Goal: Task Accomplishment & Management: Manage account settings

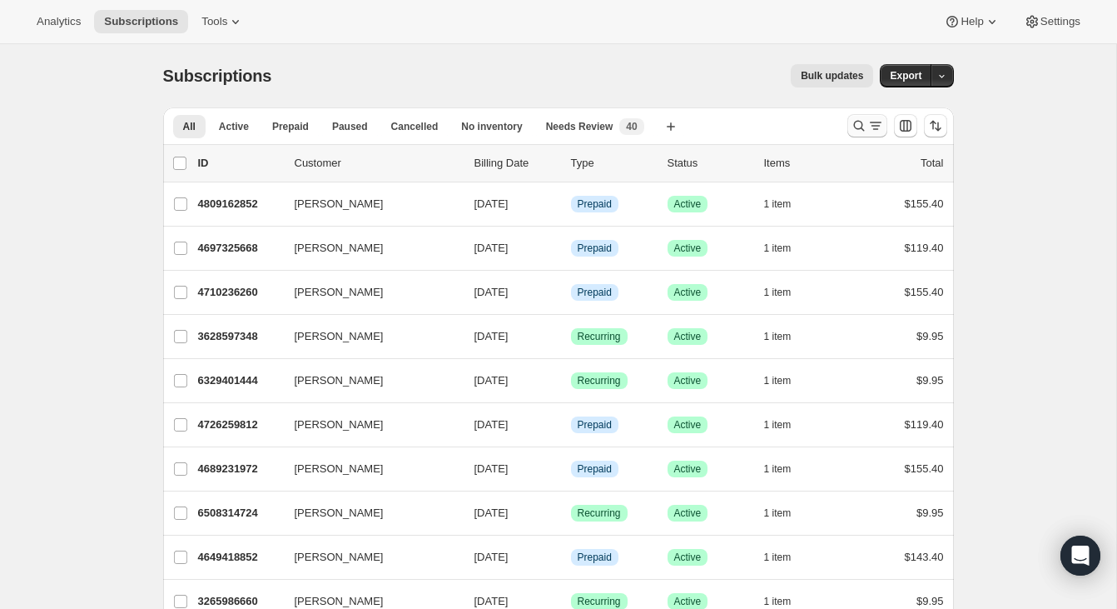
click at [871, 132] on icon "Search and filter results" at bounding box center [875, 125] width 17 height 17
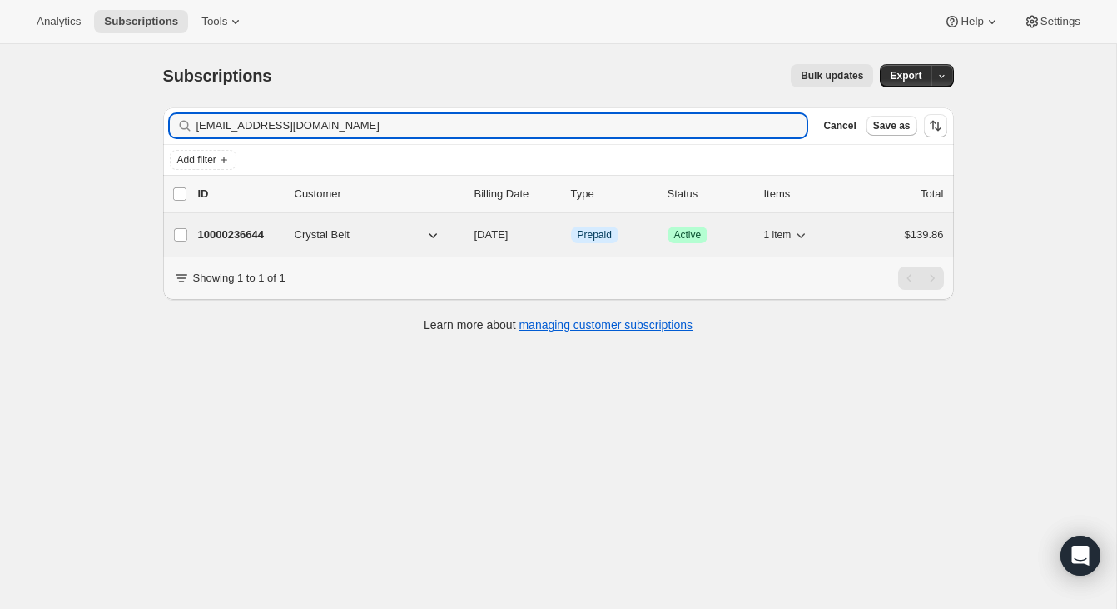
type input "[EMAIL_ADDRESS][DOMAIN_NAME]"
click at [876, 242] on div "10000236644 Crystal Belt [DATE] Info Prepaid Success Active 1 item $139.86" at bounding box center [571, 234] width 746 height 23
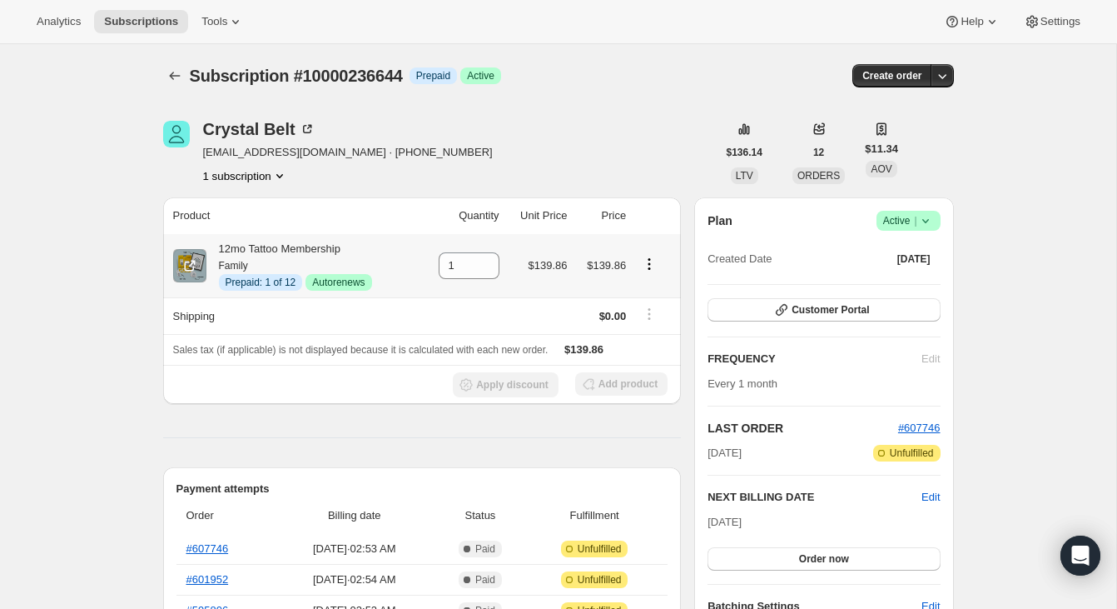
click at [646, 266] on icon "Product actions" at bounding box center [649, 264] width 17 height 17
click at [644, 287] on button "Disable Autorenew" at bounding box center [648, 295] width 100 height 27
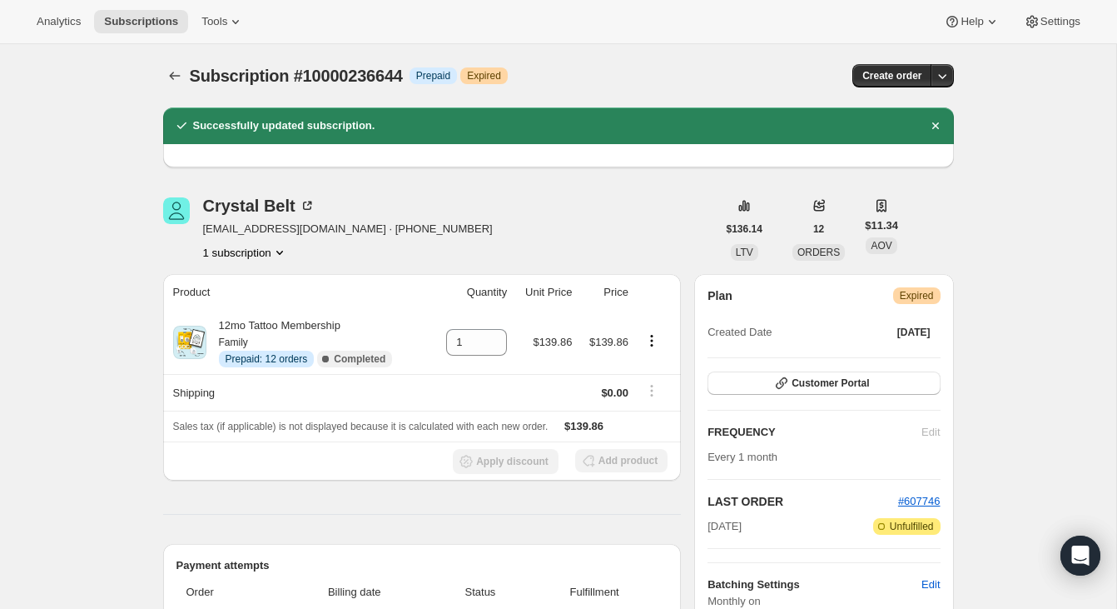
click at [190, 80] on span "Subscription #10000236644" at bounding box center [296, 76] width 213 height 18
click at [176, 77] on icon "Subscriptions" at bounding box center [174, 75] width 17 height 17
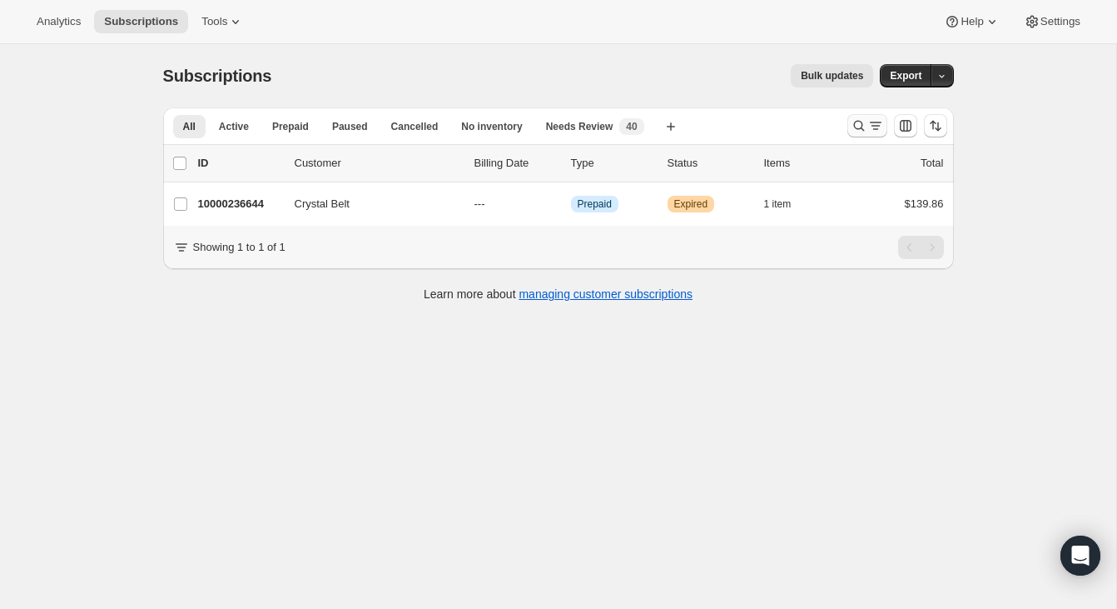
click at [867, 127] on icon "Search and filter results" at bounding box center [875, 125] width 17 height 17
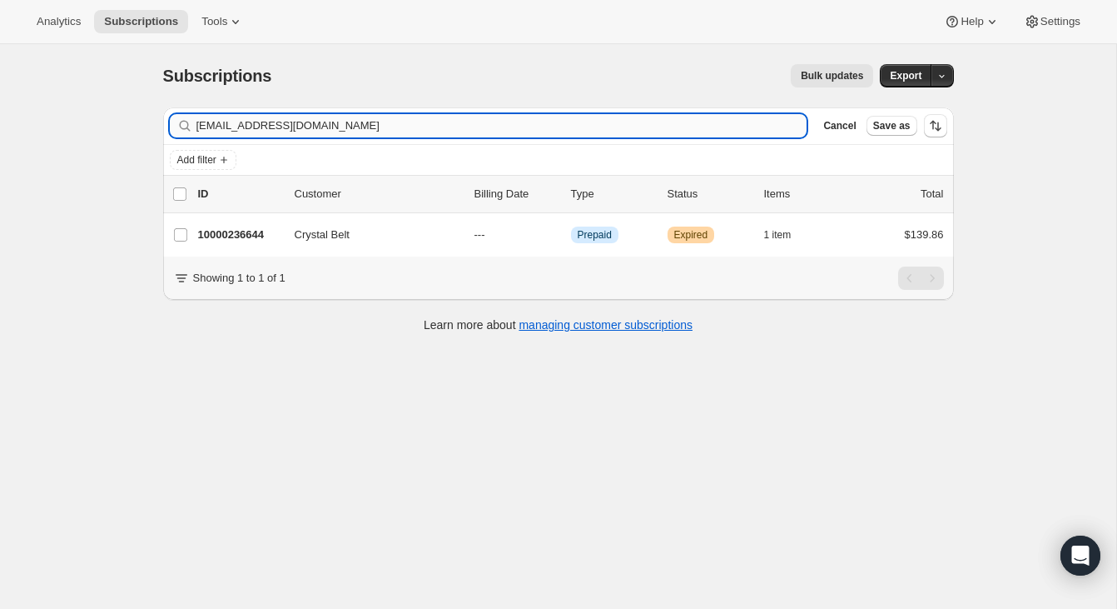
click at [539, 128] on input "[EMAIL_ADDRESS][DOMAIN_NAME]" at bounding box center [501, 125] width 611 height 23
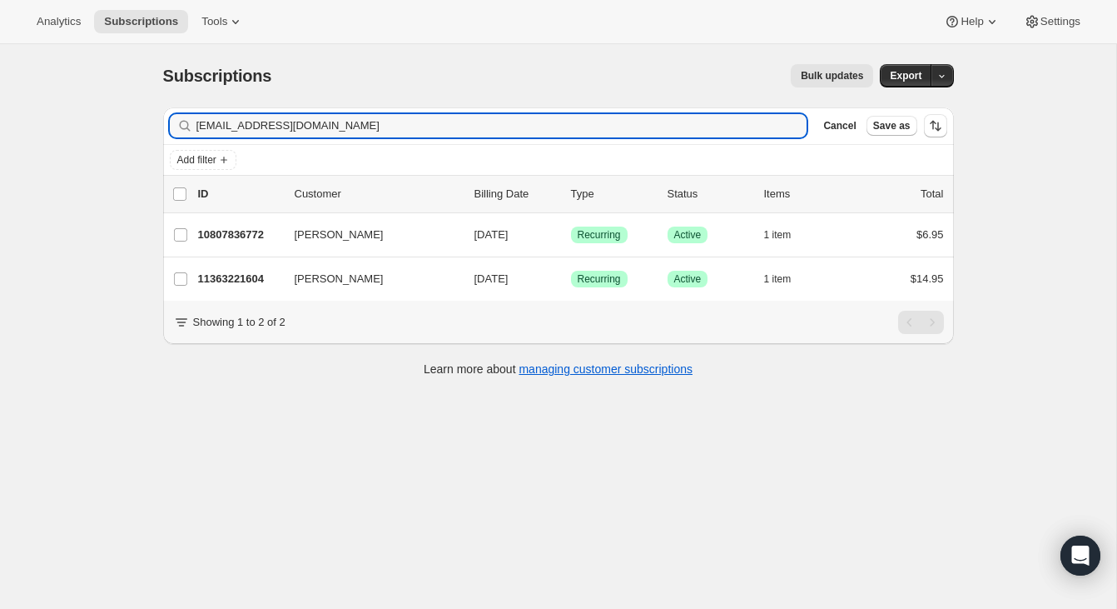
type input "[EMAIL_ADDRESS][DOMAIN_NAME]"
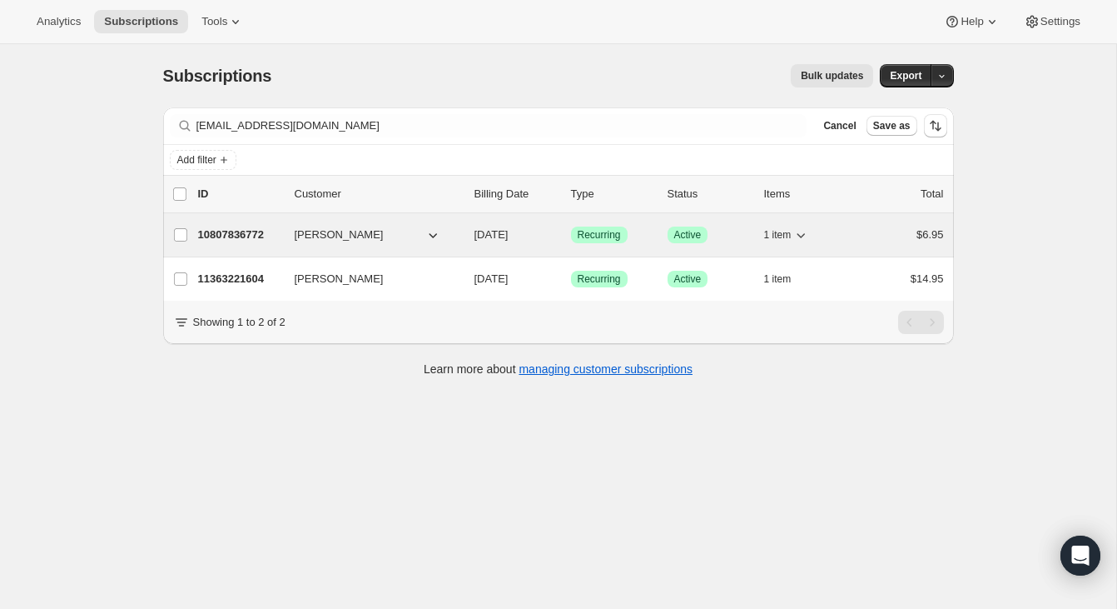
click at [888, 241] on div "$6.95" at bounding box center [902, 234] width 83 height 17
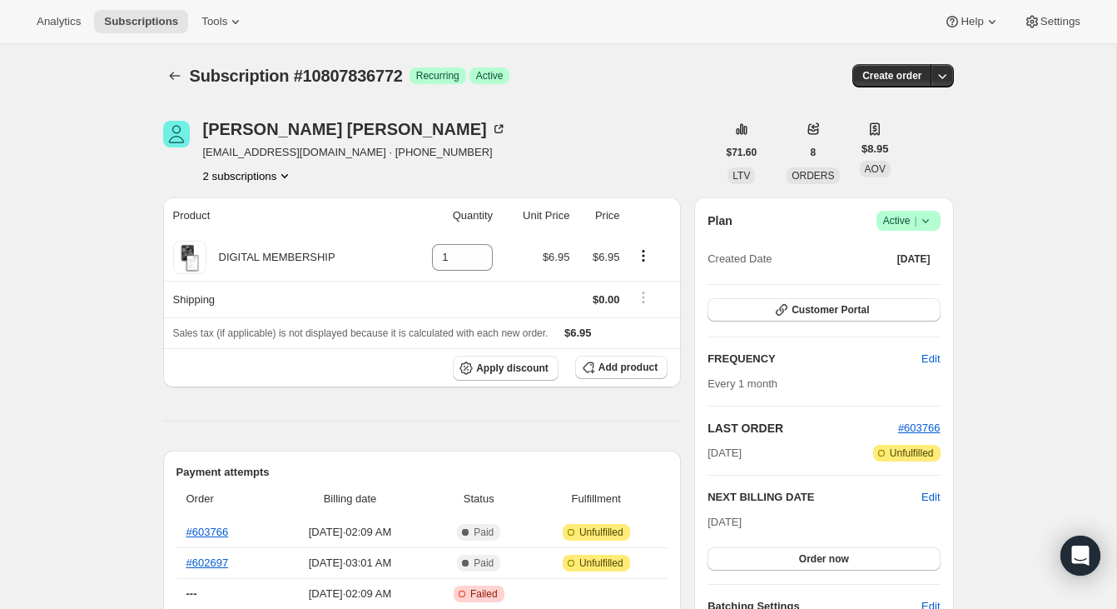
click at [908, 218] on span "Active |" at bounding box center [908, 220] width 51 height 17
click at [901, 280] on span "Cancel subscription" at bounding box center [904, 282] width 94 height 12
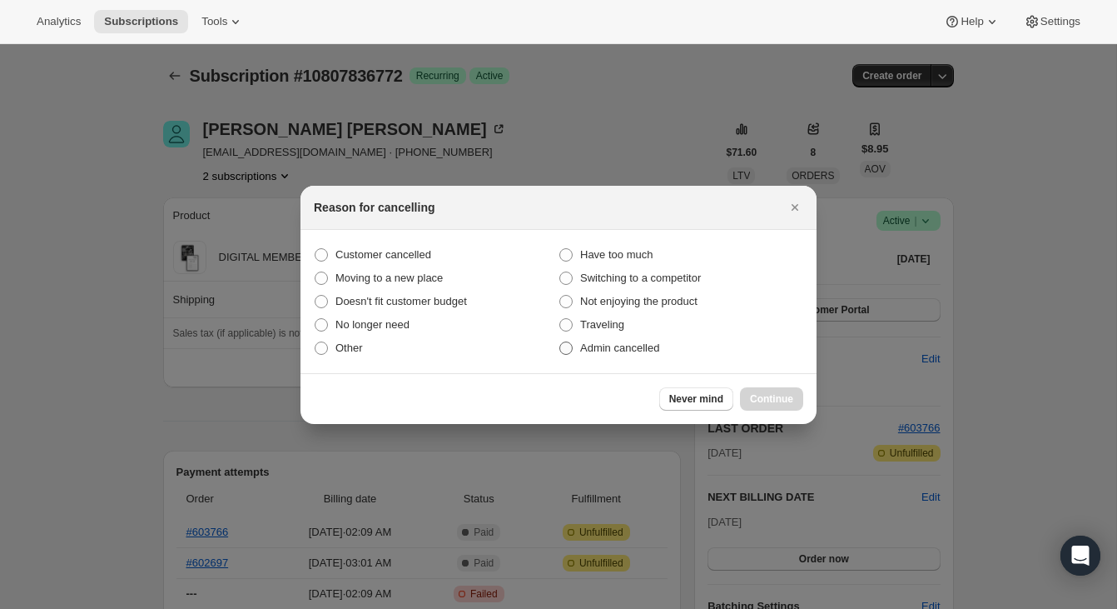
click at [754, 339] on label "Admin cancelled" at bounding box center [681, 347] width 245 height 23
click at [560, 341] on input "Admin cancelled" at bounding box center [559, 341] width 1 height 1
radio input "true"
click at [766, 388] on button "Continue" at bounding box center [771, 398] width 63 height 23
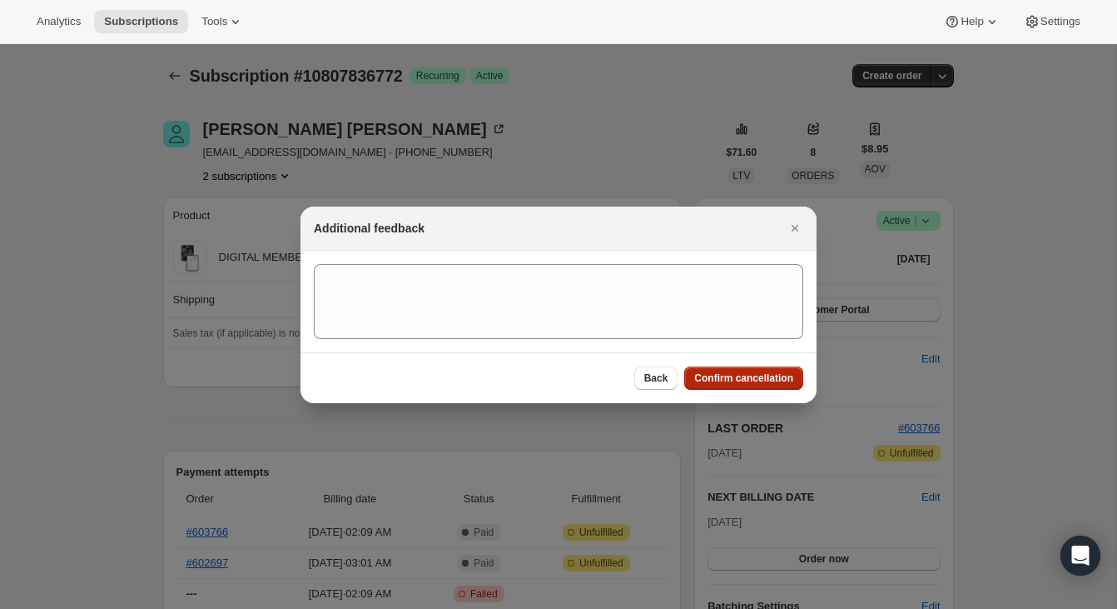
click at [767, 381] on span "Confirm cancellation" at bounding box center [743, 377] width 99 height 13
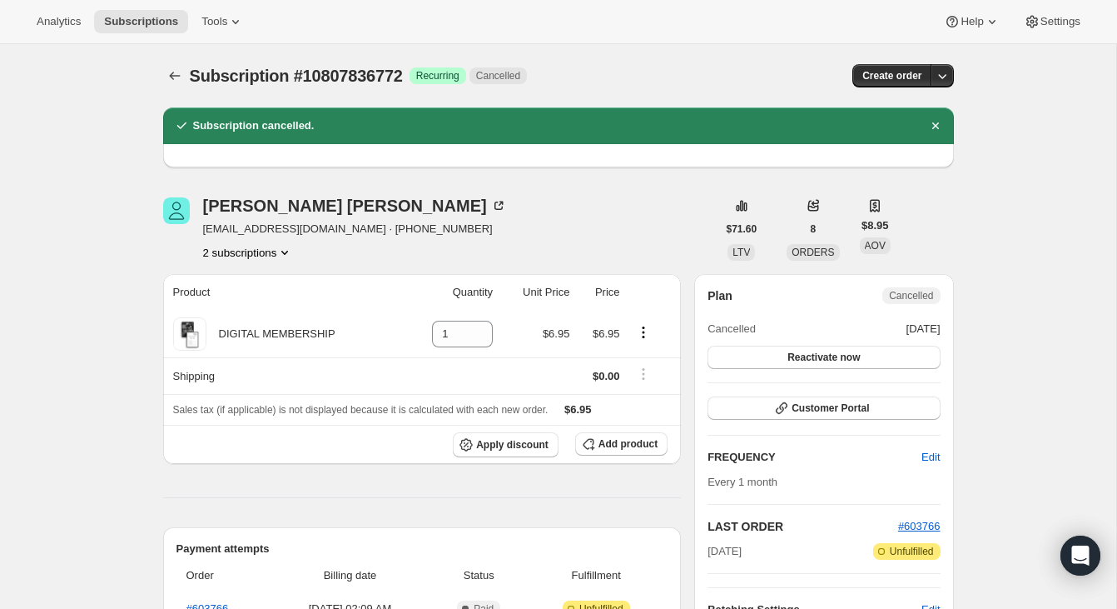
click at [270, 246] on button "2 subscriptions" at bounding box center [248, 252] width 91 height 17
click at [263, 306] on span "11363221604" at bounding box center [247, 312] width 116 height 17
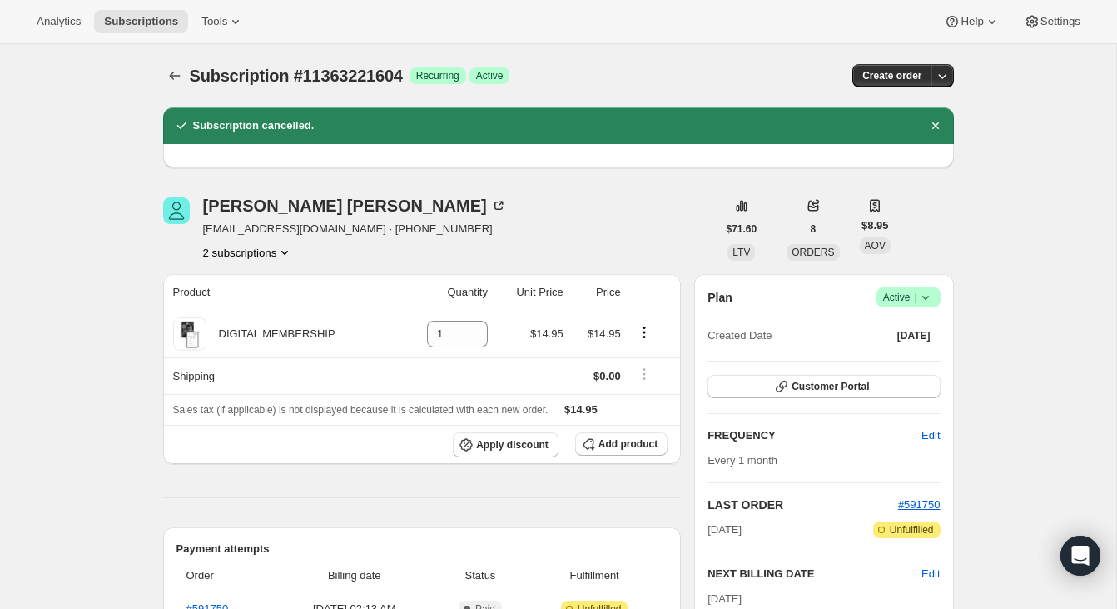
click at [913, 299] on span "Active |" at bounding box center [908, 297] width 51 height 17
click at [901, 369] on button "Cancel subscription" at bounding box center [904, 358] width 104 height 27
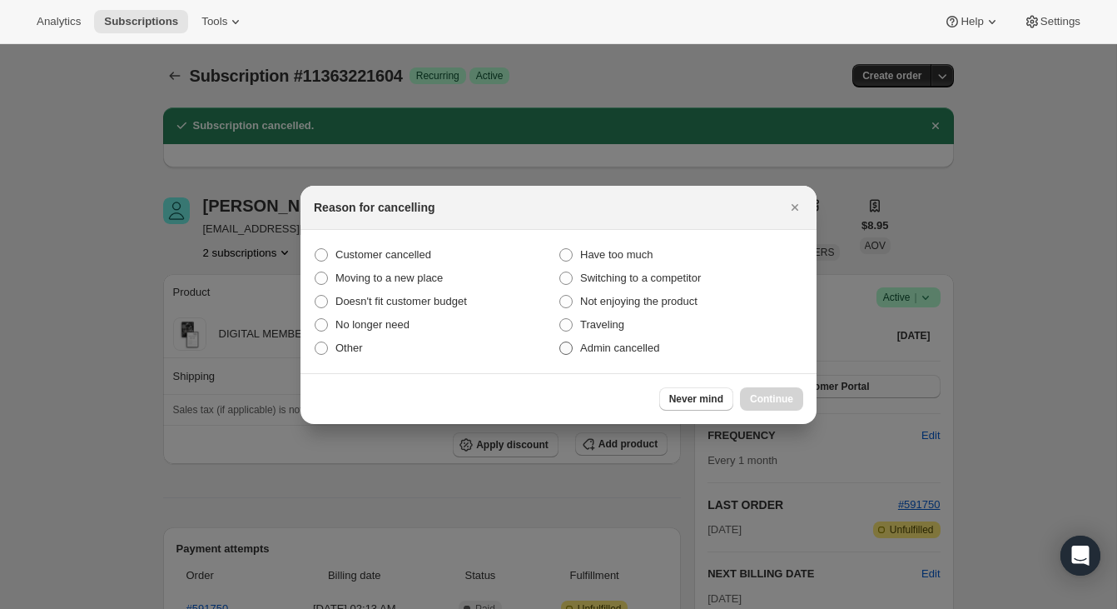
click at [704, 346] on label "Admin cancelled" at bounding box center [681, 347] width 245 height 23
click at [560, 342] on input "Admin cancelled" at bounding box center [559, 341] width 1 height 1
radio input "true"
click at [765, 387] on button "Continue" at bounding box center [771, 398] width 63 height 23
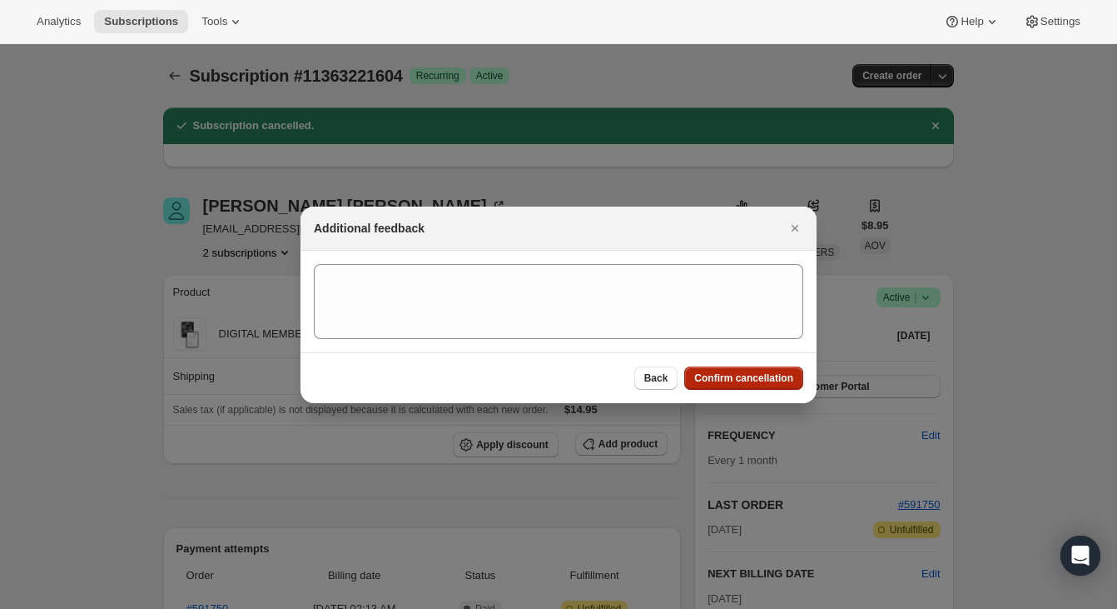
click at [766, 375] on span "Confirm cancellation" at bounding box center [743, 377] width 99 height 13
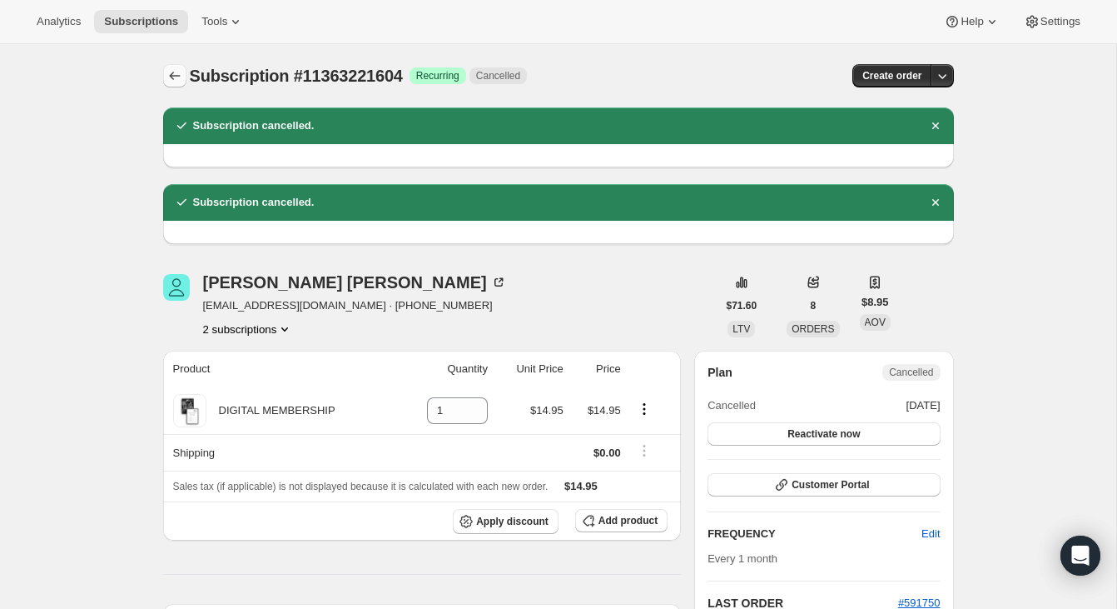
click at [179, 83] on icon "Subscriptions" at bounding box center [174, 75] width 17 height 17
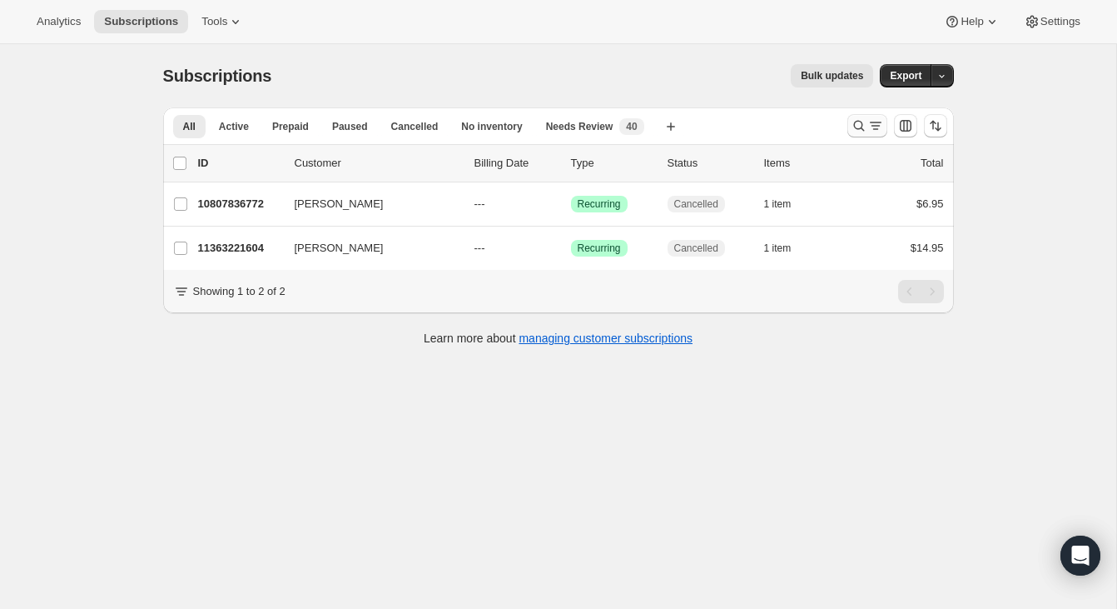
click at [879, 122] on icon "Search and filter results" at bounding box center [875, 125] width 17 height 17
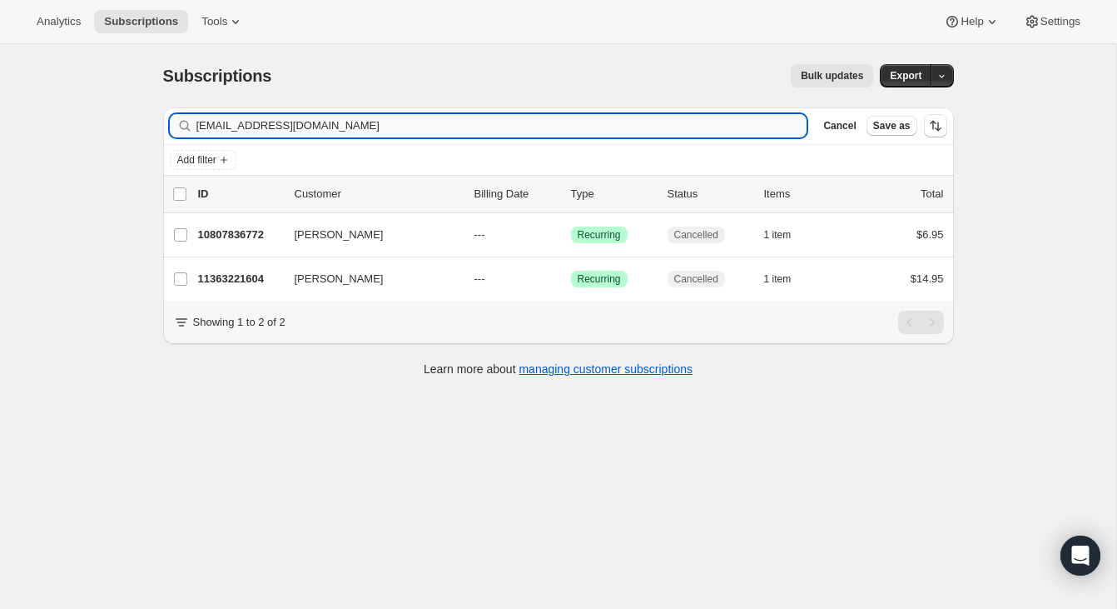
click at [694, 135] on input "[EMAIL_ADDRESS][DOMAIN_NAME]" at bounding box center [501, 125] width 611 height 23
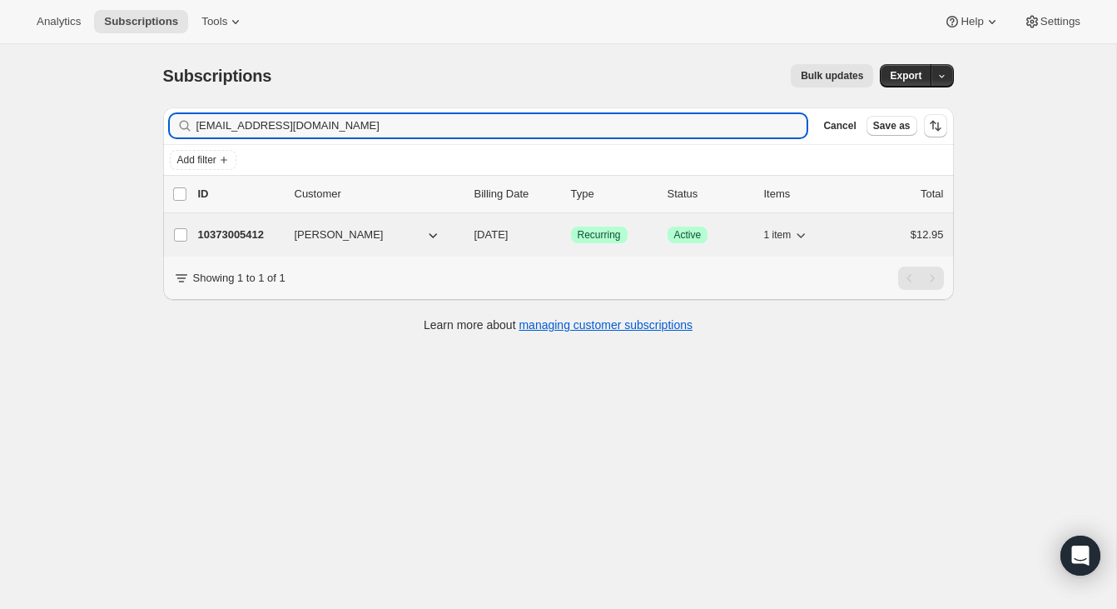
type input "[EMAIL_ADDRESS][DOMAIN_NAME]"
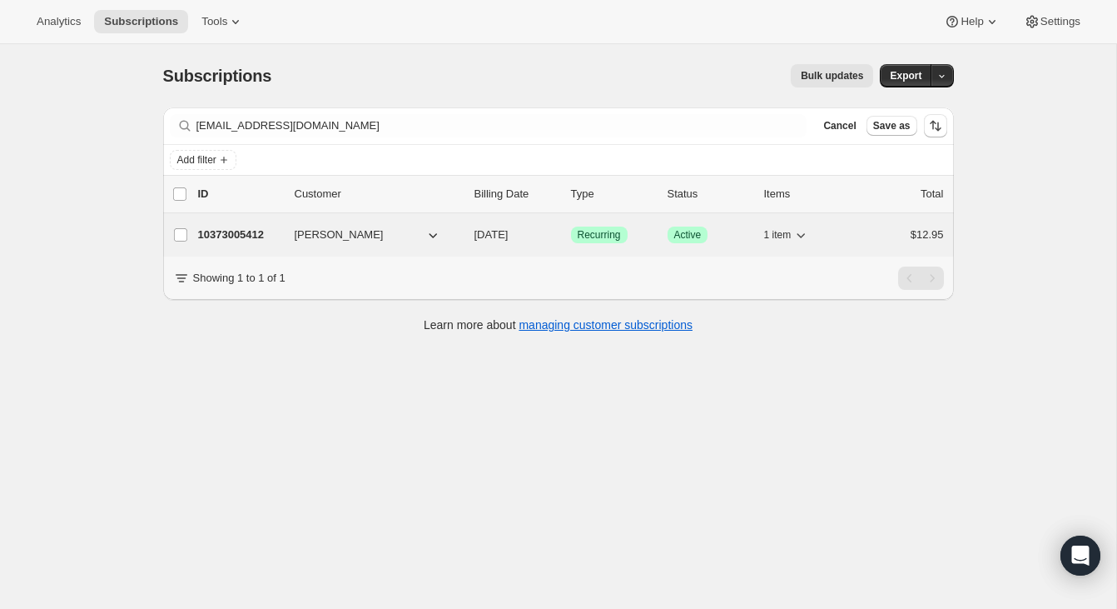
click at [850, 226] on div "10373005412 [PERSON_NAME] [DATE] Success Recurring Success Active 1 item $12.95" at bounding box center [571, 234] width 746 height 23
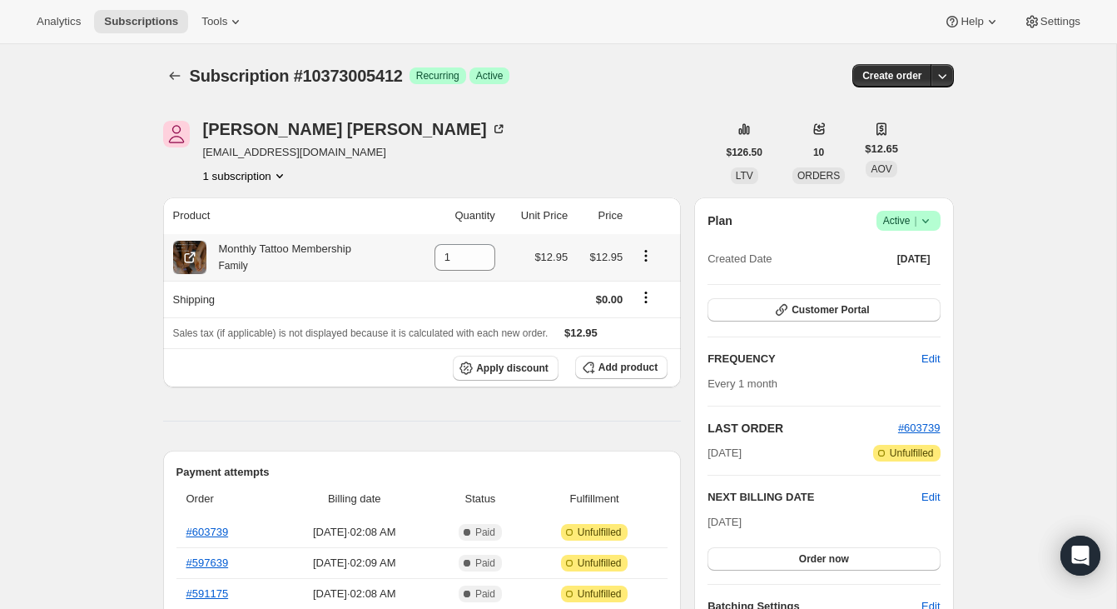
click at [643, 256] on icon "Product actions" at bounding box center [646, 255] width 17 height 17
click at [642, 288] on span "Swap variant" at bounding box center [646, 287] width 62 height 12
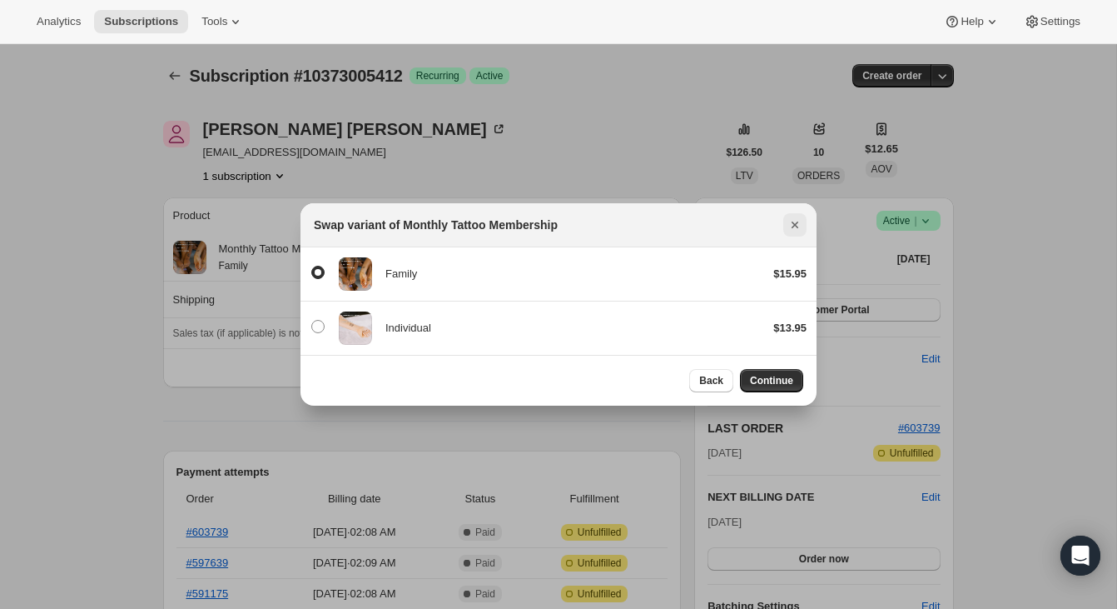
click at [795, 230] on icon "Close" at bounding box center [795, 224] width 17 height 17
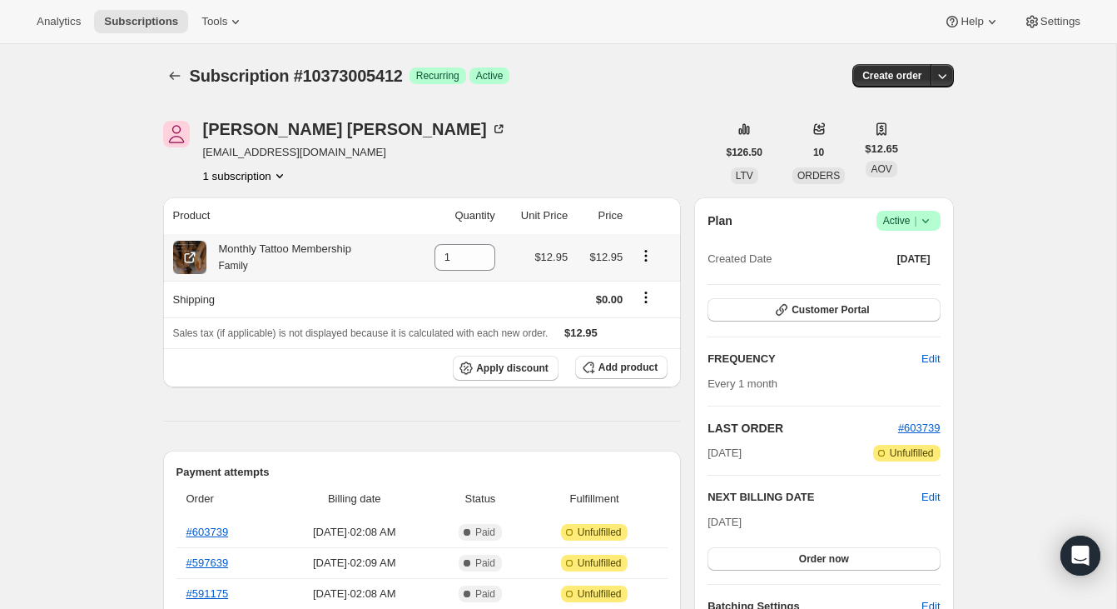
click at [645, 253] on icon "Product actions" at bounding box center [646, 255] width 17 height 17
click at [640, 281] on span "Swap variant" at bounding box center [646, 288] width 62 height 17
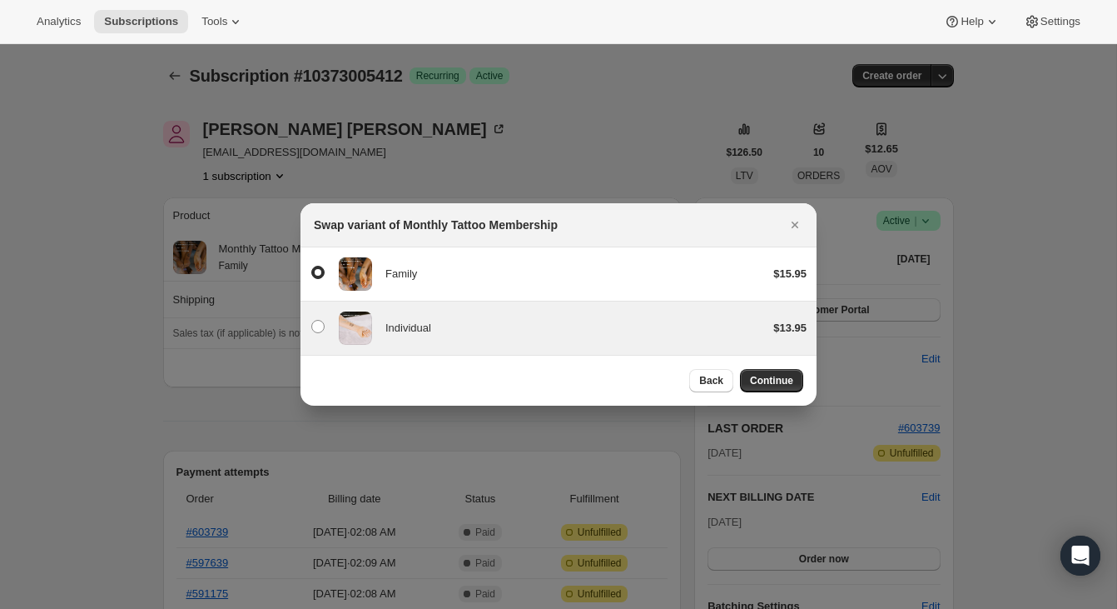
click at [577, 320] on div "Individual" at bounding box center [572, 328] width 375 height 17
radio input "false"
radio input "true"
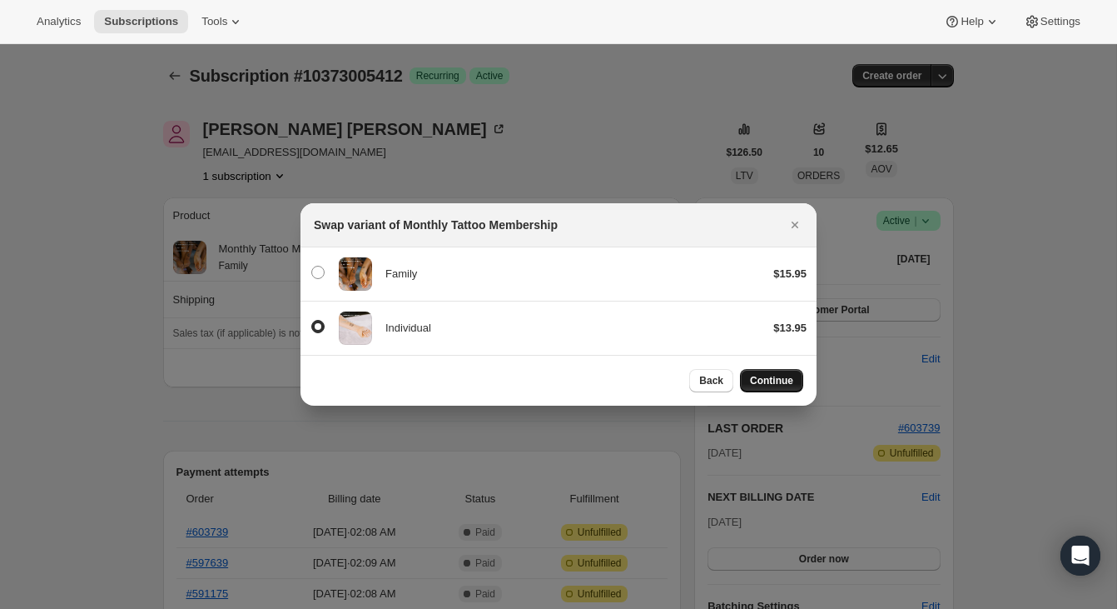
click at [794, 383] on button "Continue" at bounding box center [771, 380] width 63 height 23
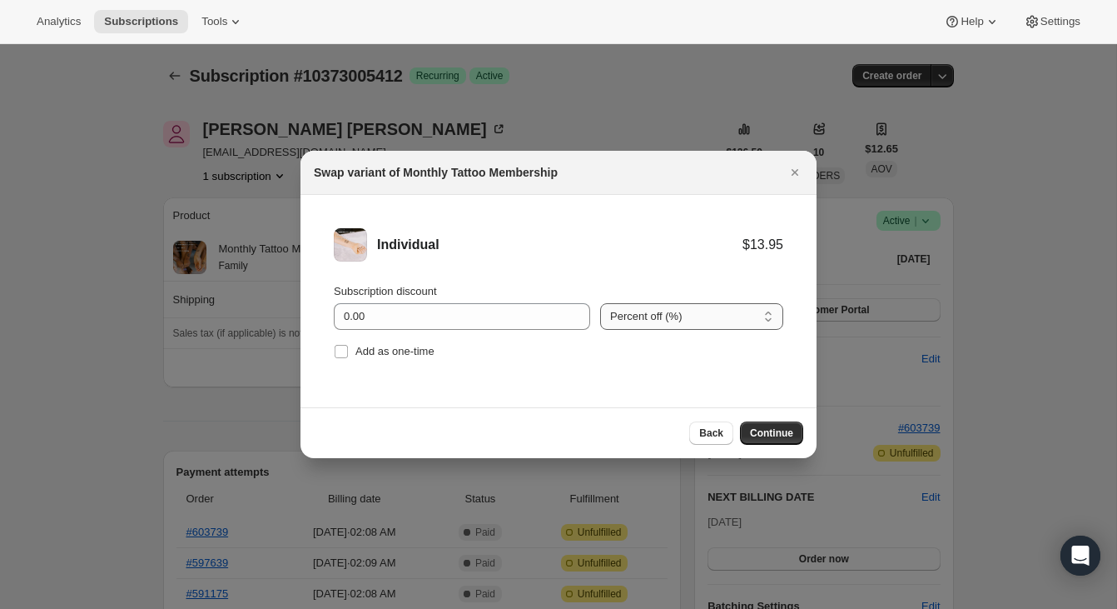
click at [629, 315] on select "Percent off (%) Amount off ($)" at bounding box center [691, 316] width 183 height 27
select select "fixed"
click at [600, 303] on select "Percent off (%) Amount off ($)" at bounding box center [691, 316] width 183 height 27
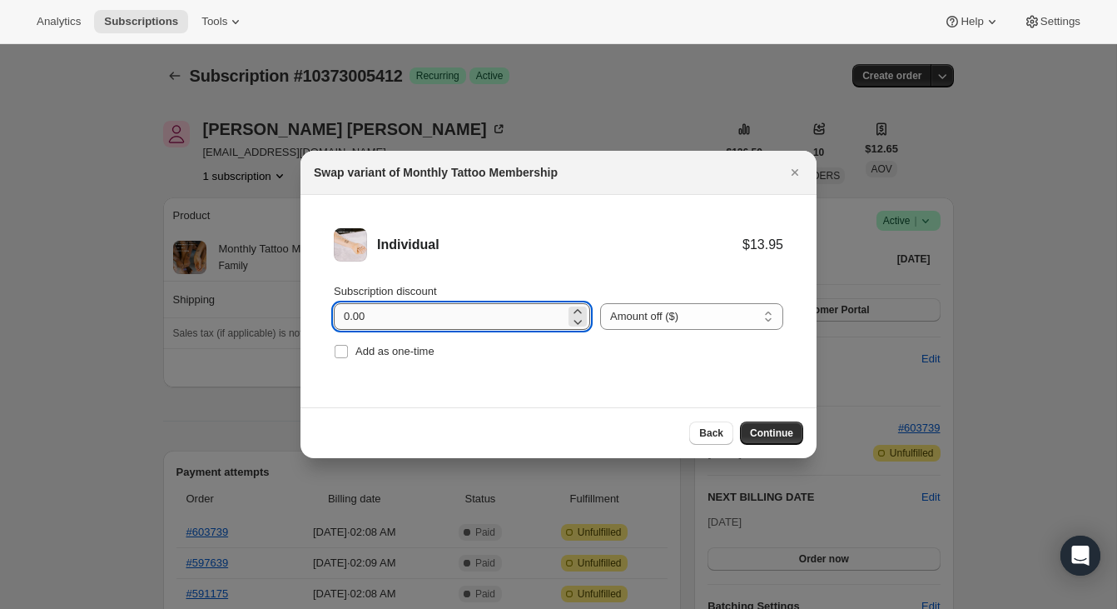
click at [508, 319] on input "0.00" at bounding box center [449, 316] width 231 height 27
click at [574, 307] on icon ":rtp:" at bounding box center [577, 311] width 17 height 17
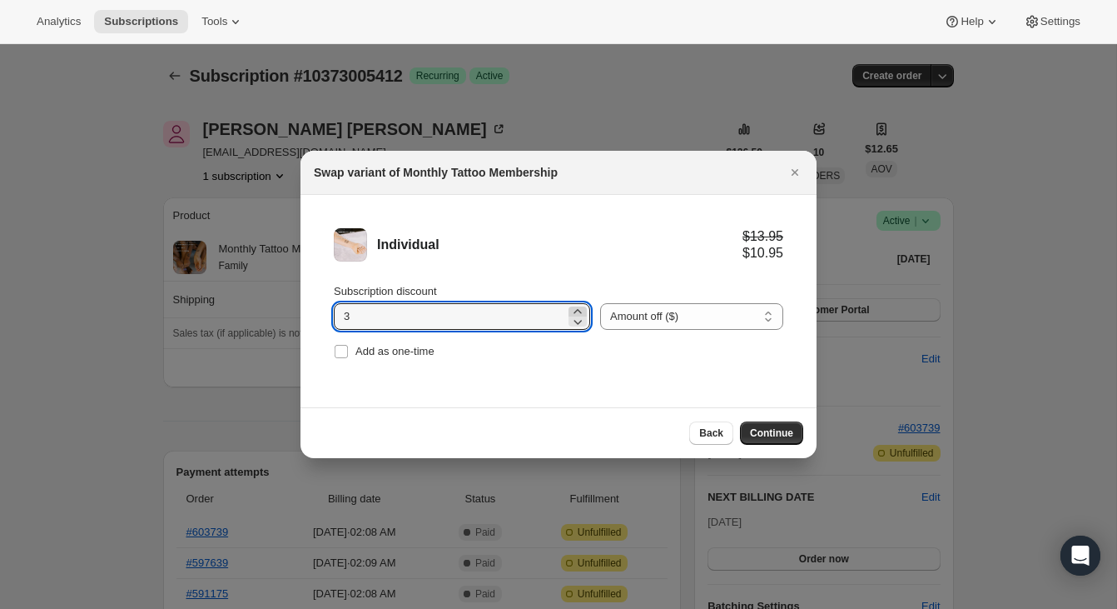
type input "4"
click at [783, 434] on span "Continue" at bounding box center [771, 432] width 43 height 13
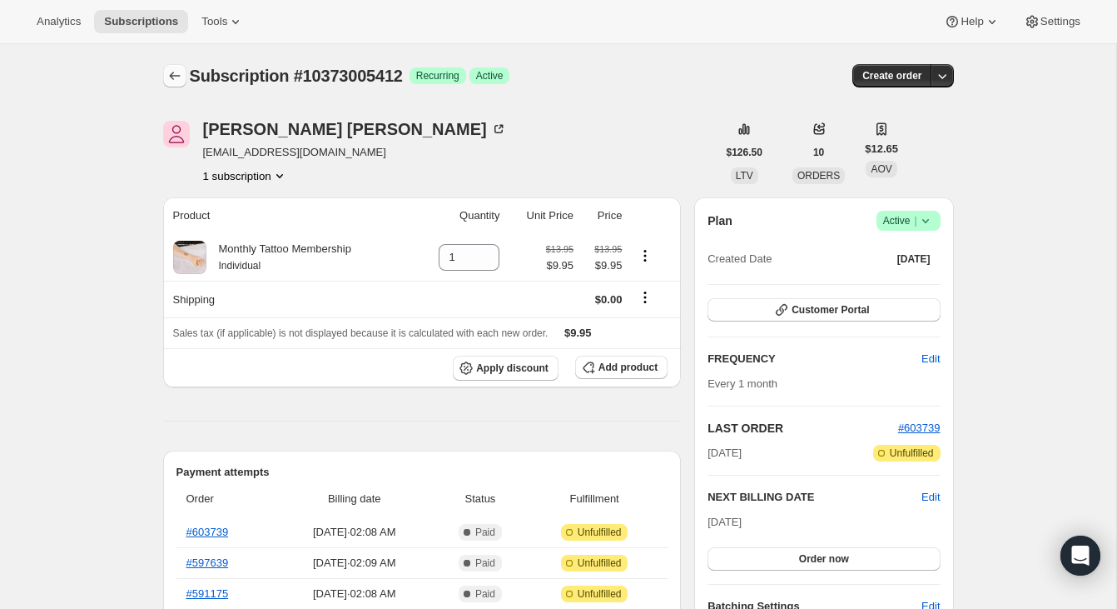
click at [174, 67] on button "Subscriptions" at bounding box center [174, 75] width 23 height 23
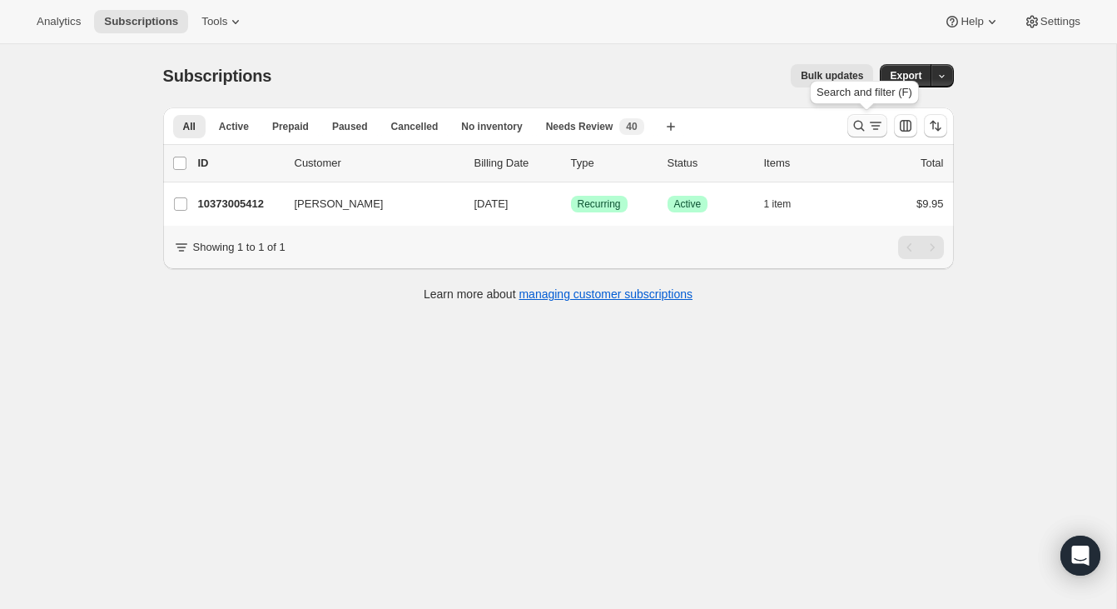
click at [852, 114] on button "Search and filter results" at bounding box center [867, 125] width 40 height 23
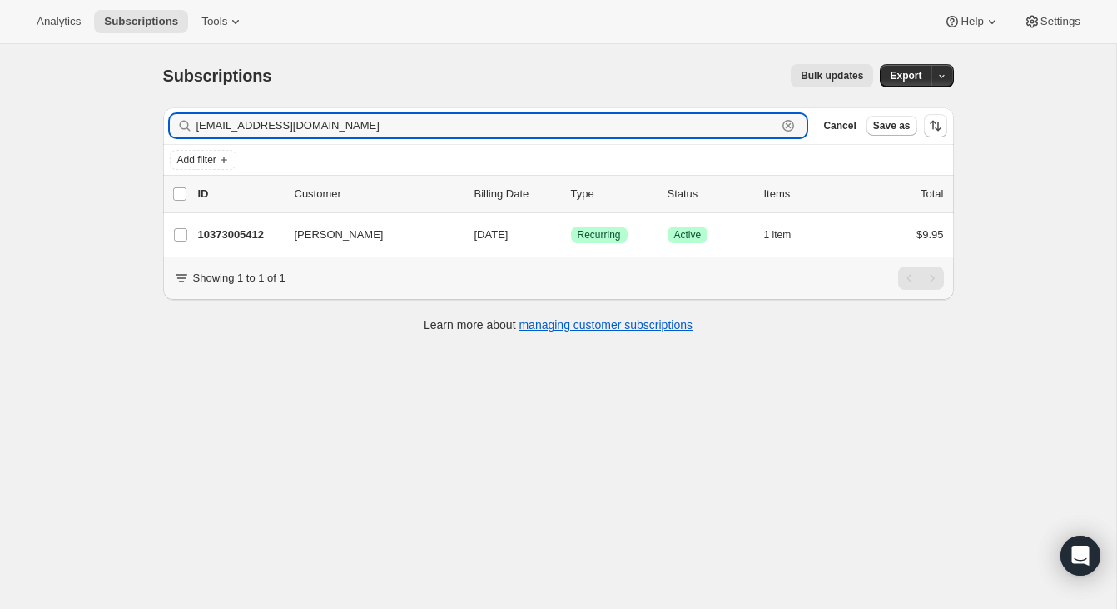
click at [791, 127] on icon "button" at bounding box center [788, 125] width 17 height 17
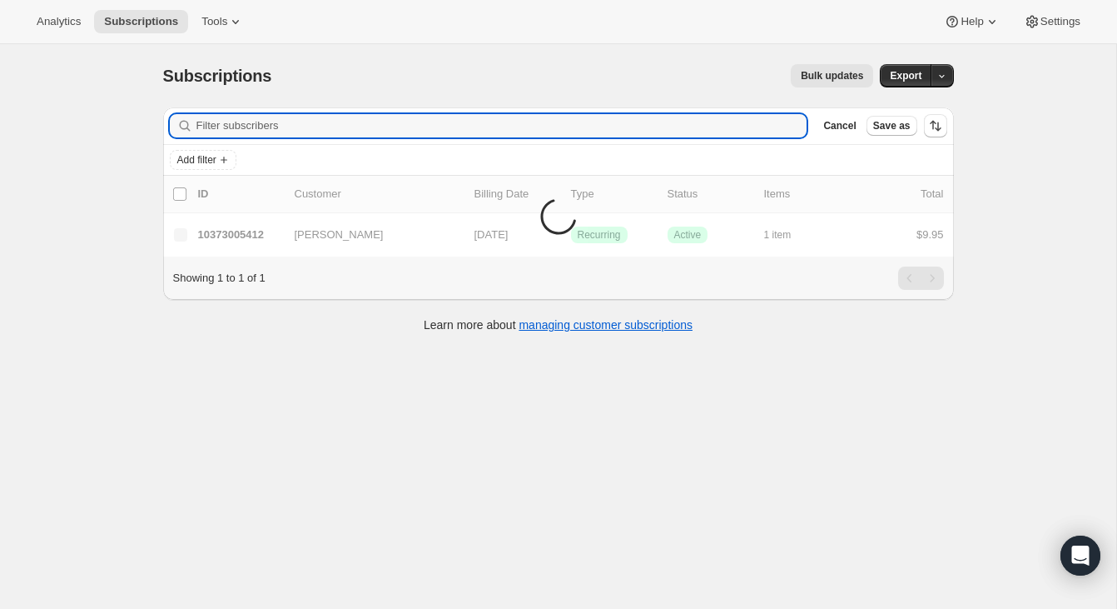
paste input "soccerismedicine@gmail.com"
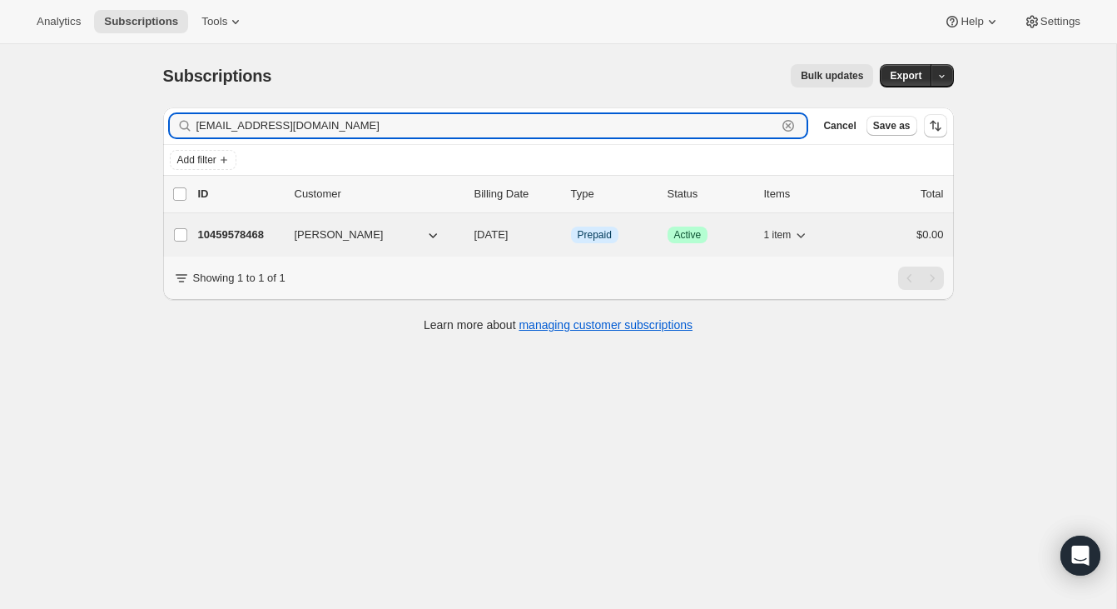
type input "soccerismedicine@gmail.com"
click at [909, 231] on div "$0.00" at bounding box center [902, 234] width 83 height 17
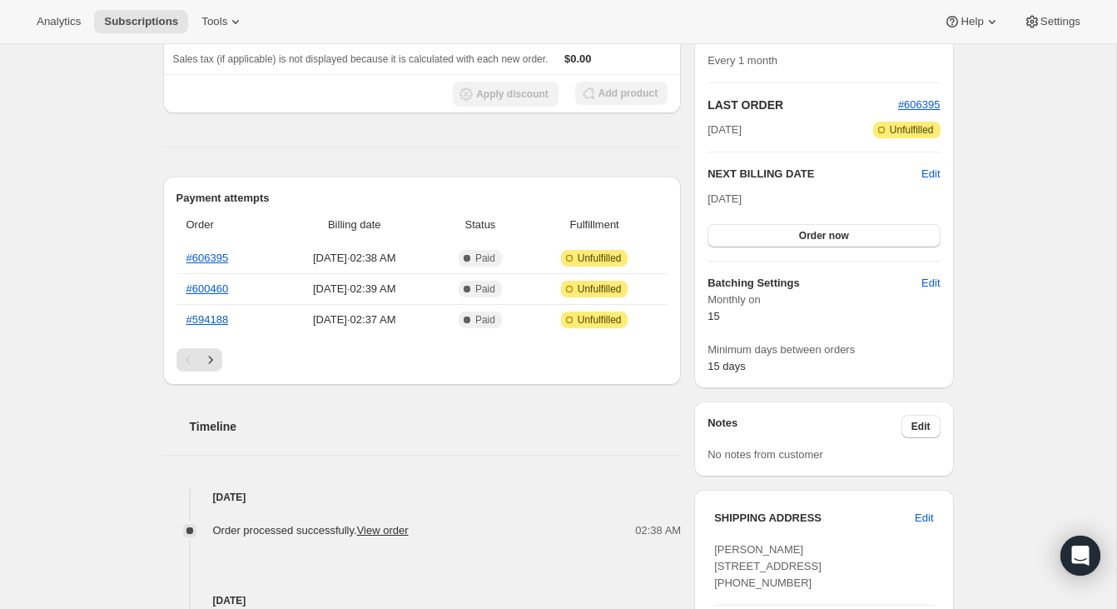
scroll to position [100, 0]
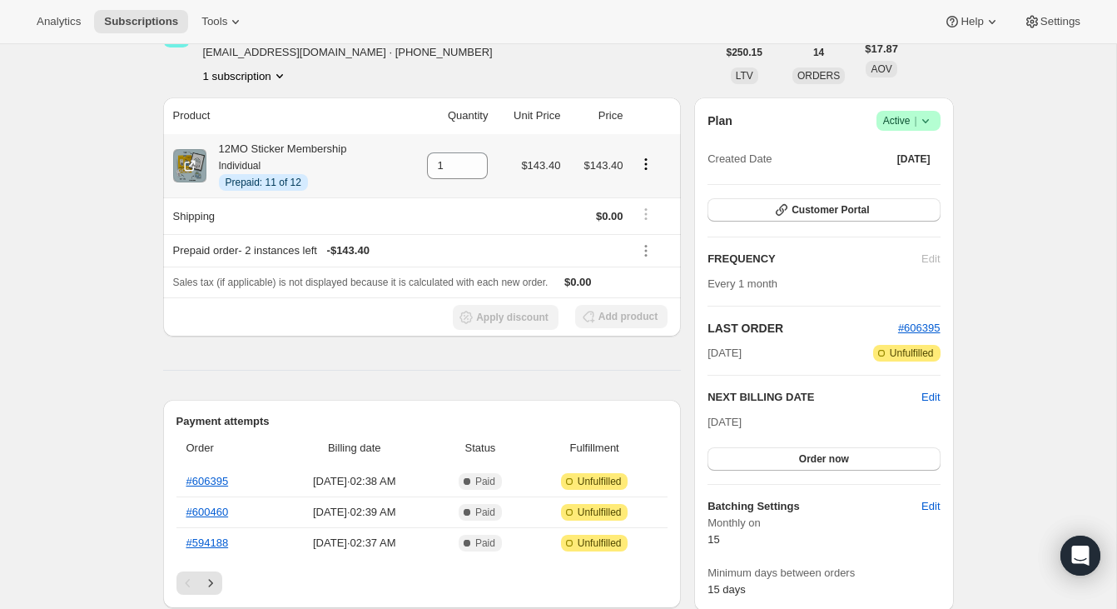
click at [649, 162] on icon "Product actions" at bounding box center [646, 164] width 17 height 17
click at [666, 82] on div "Mindy Flanary soccerismedicine@gmail.com · +12066040068 1 subscription" at bounding box center [440, 52] width 554 height 63
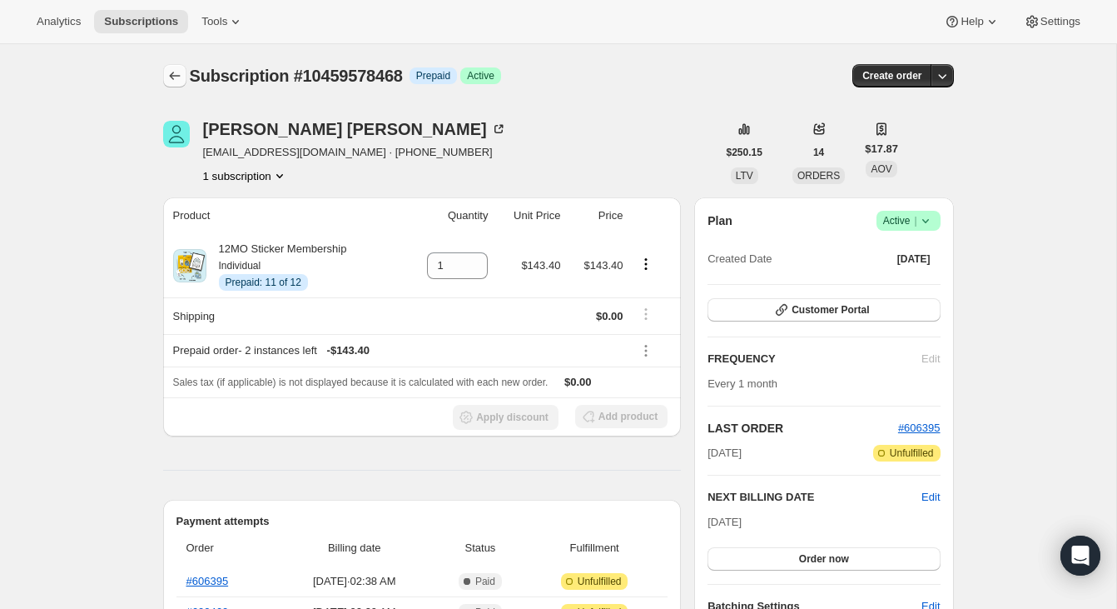
click at [167, 78] on icon "Subscriptions" at bounding box center [174, 75] width 17 height 17
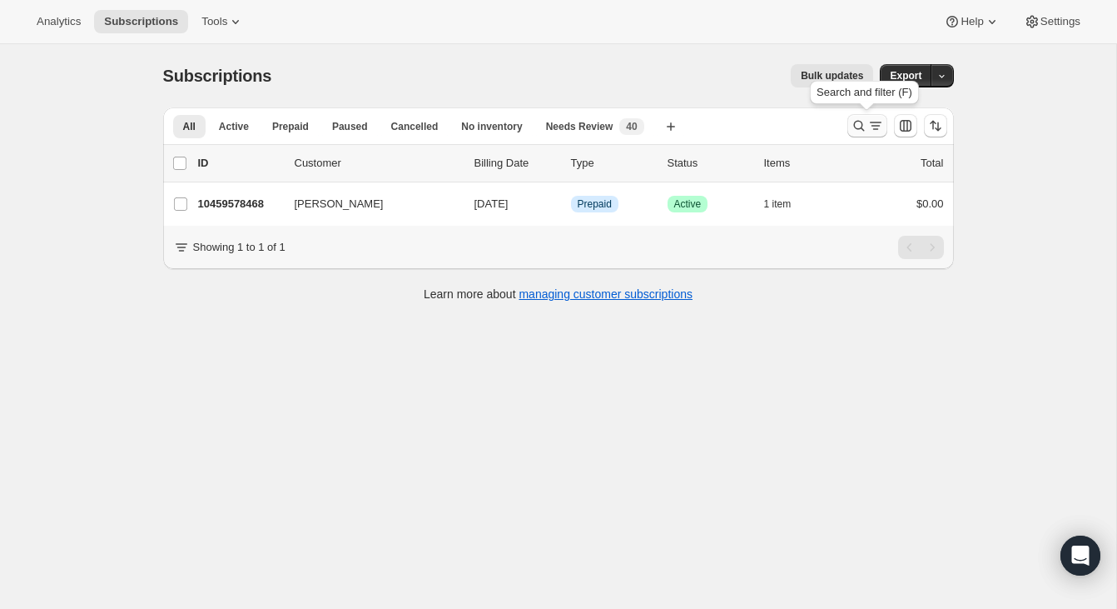
click at [856, 123] on icon "Search and filter results" at bounding box center [859, 125] width 17 height 17
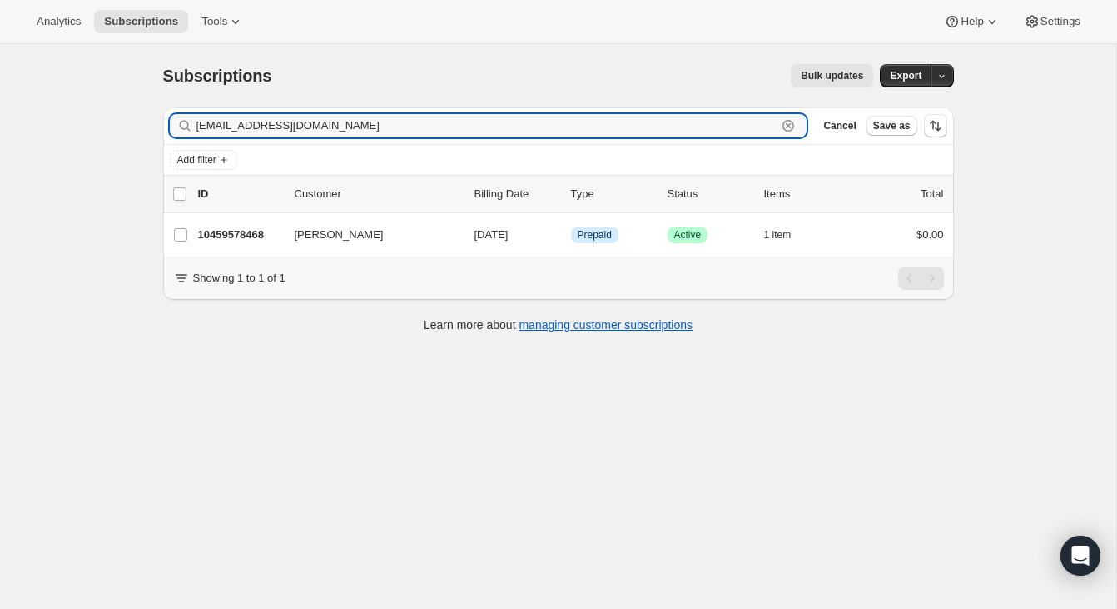
click at [784, 118] on icon "button" at bounding box center [788, 125] width 17 height 17
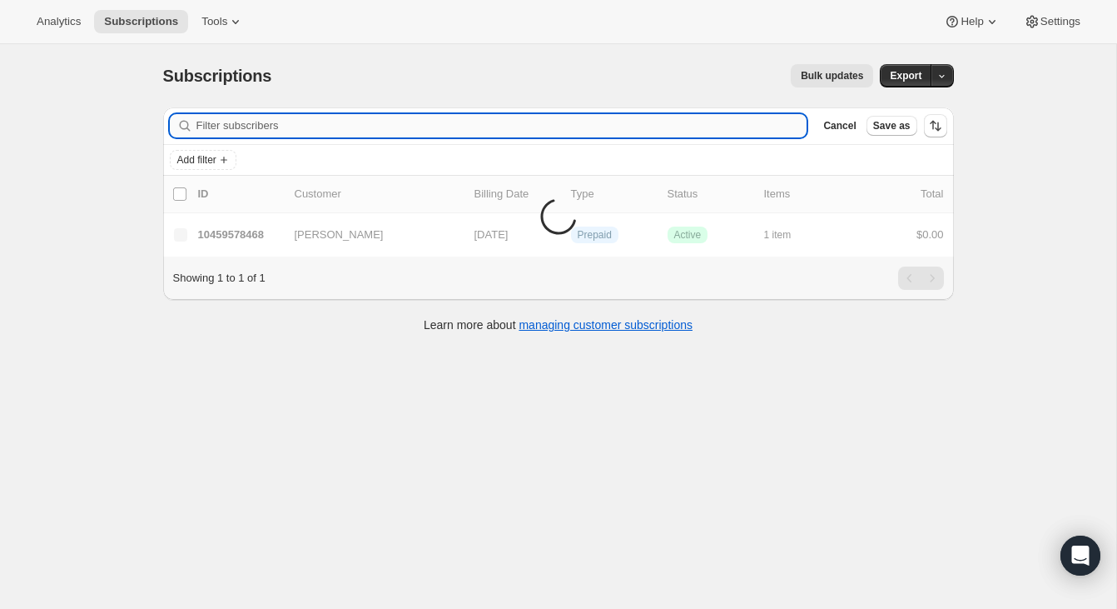
paste input "fbdeena@gmail.com"
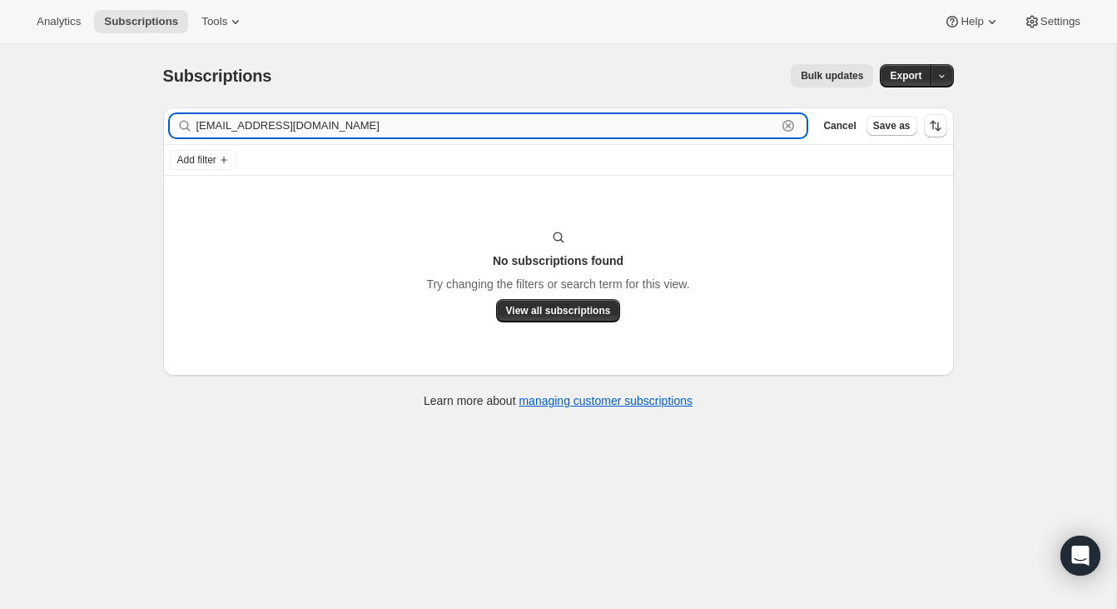
click at [313, 118] on input "fbdeena@gmail.com" at bounding box center [486, 125] width 581 height 23
paste input "Denna McDaniel"
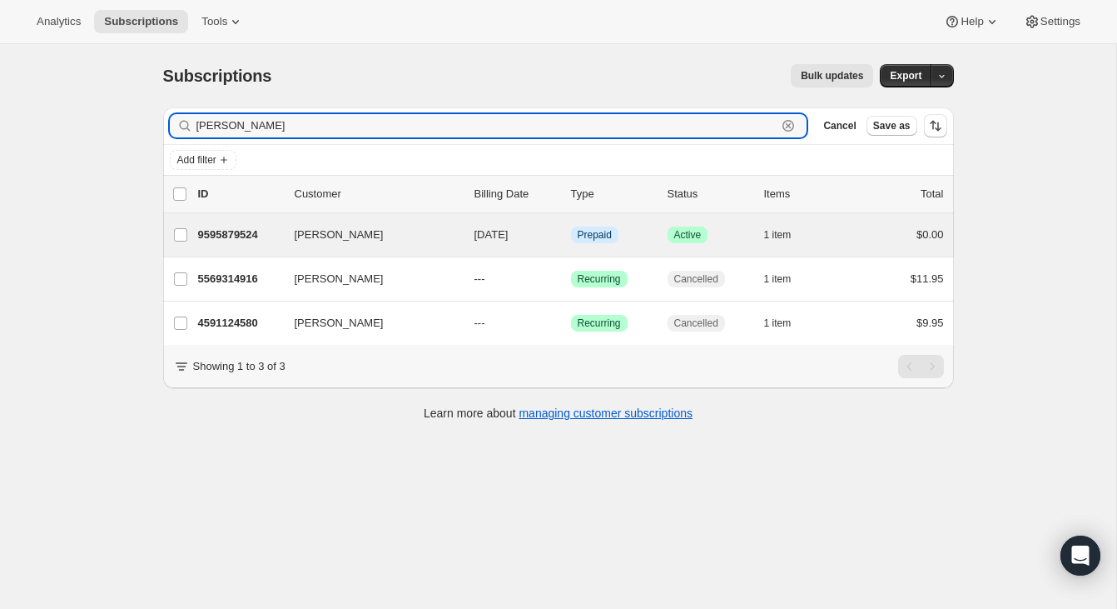
type input "Denna McDaniel"
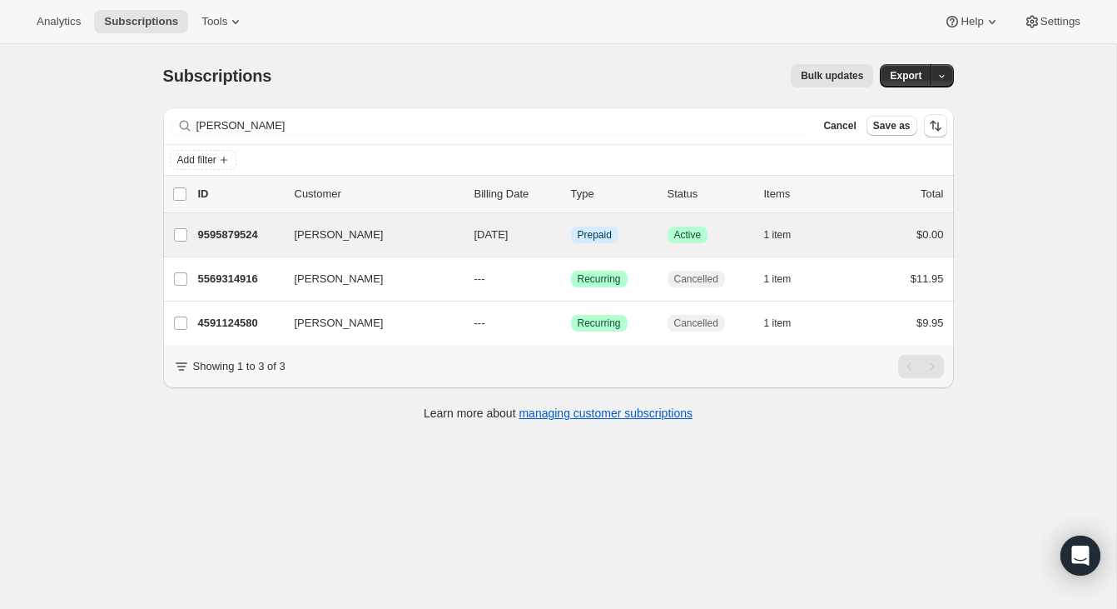
click at [857, 218] on div "Denna McDaniel 9595879524 Denna McDaniel 09/15/2025 Info Prepaid Success Active…" at bounding box center [558, 234] width 791 height 43
click at [854, 223] on div "9595879524 Denna McDaniel 09/15/2025 Info Prepaid Success Active 1 item $0.00" at bounding box center [571, 234] width 746 height 23
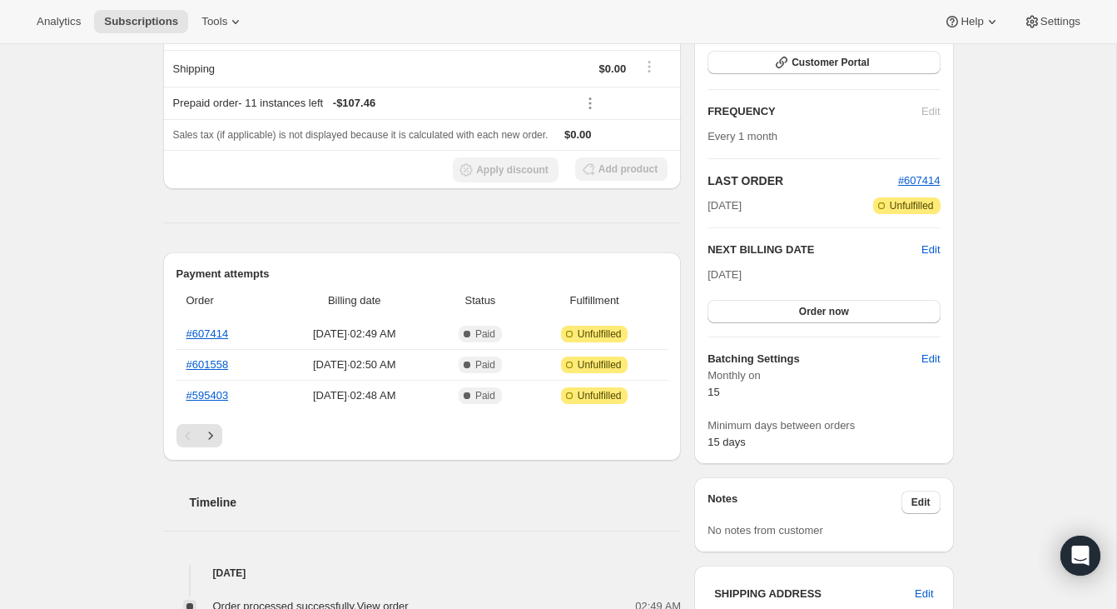
scroll to position [92, 0]
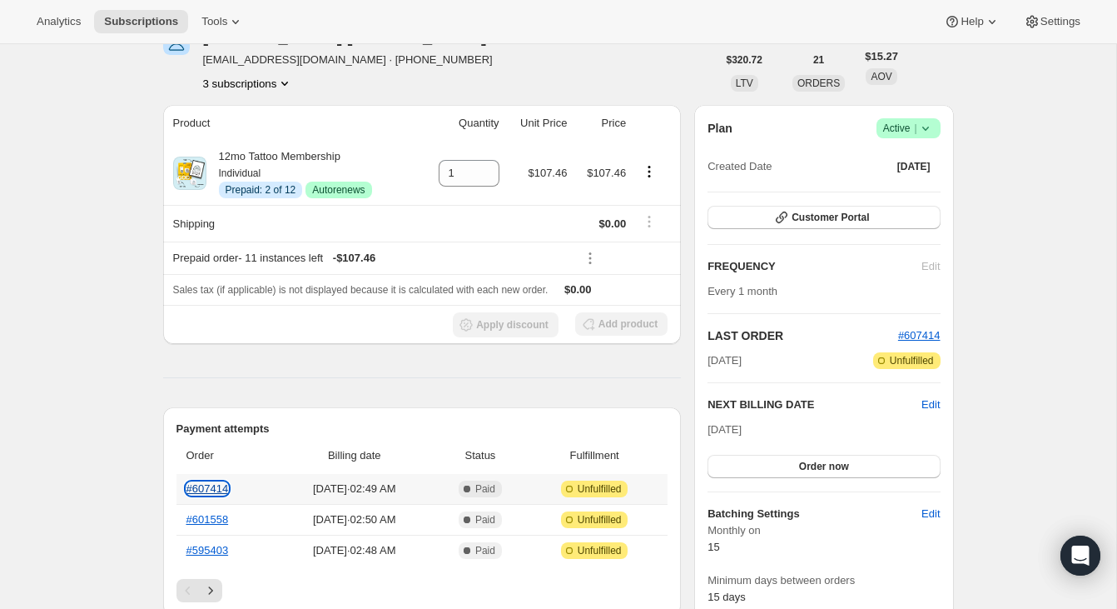
click at [209, 486] on link "#607414" at bounding box center [207, 488] width 42 height 12
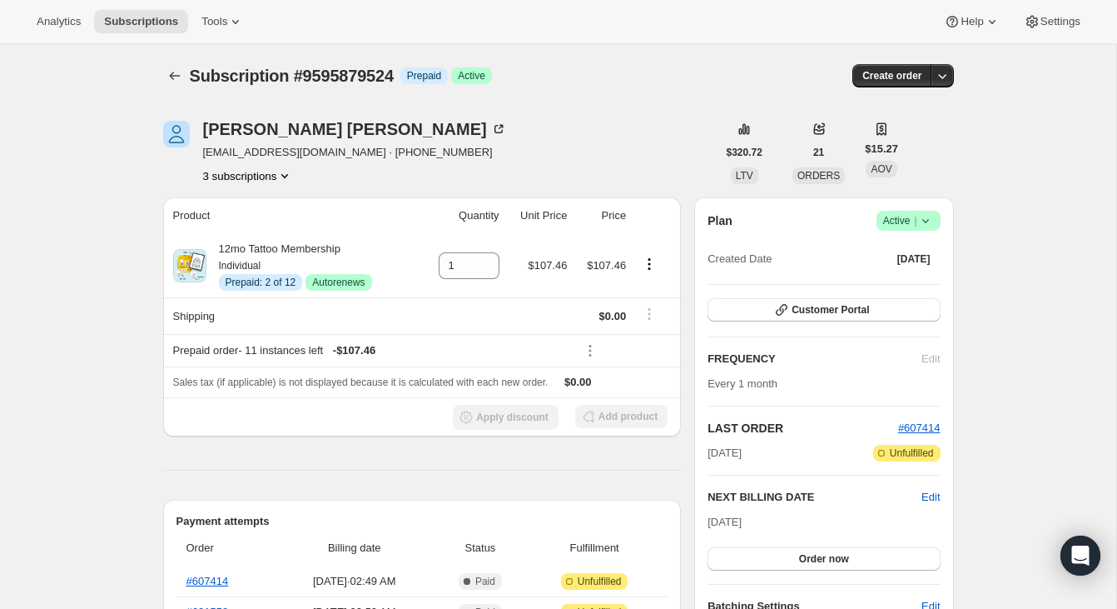
click at [911, 222] on span "Active |" at bounding box center [908, 220] width 51 height 17
click at [904, 276] on span "Cancel subscription" at bounding box center [904, 282] width 94 height 12
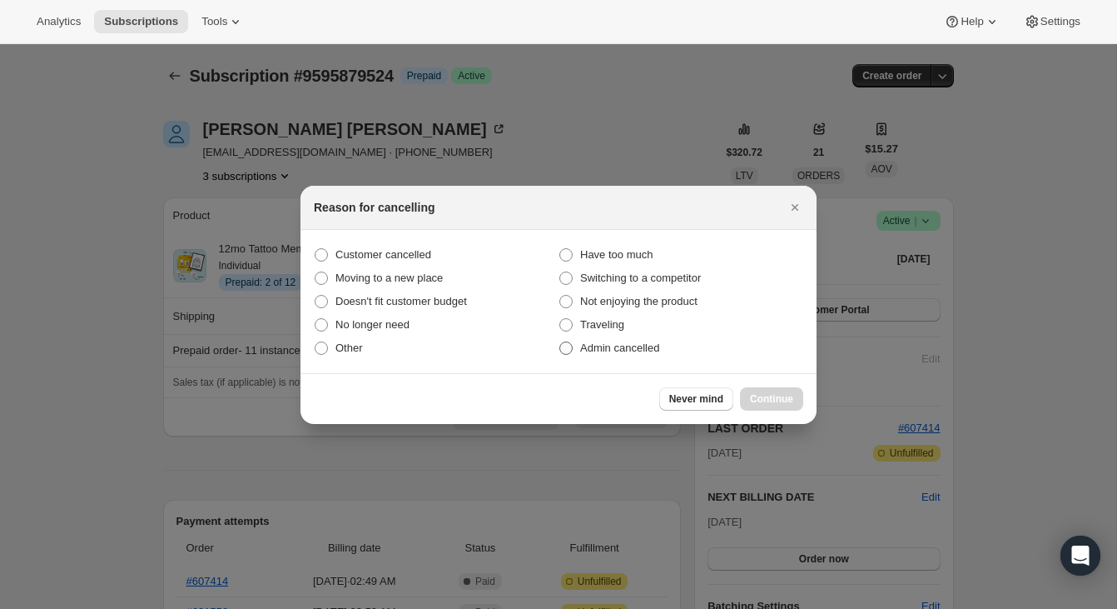
click at [703, 338] on label "Admin cancelled" at bounding box center [681, 347] width 245 height 23
click at [560, 341] on input "Admin cancelled" at bounding box center [559, 341] width 1 height 1
radio input "true"
click at [768, 401] on span "Continue" at bounding box center [771, 398] width 43 height 13
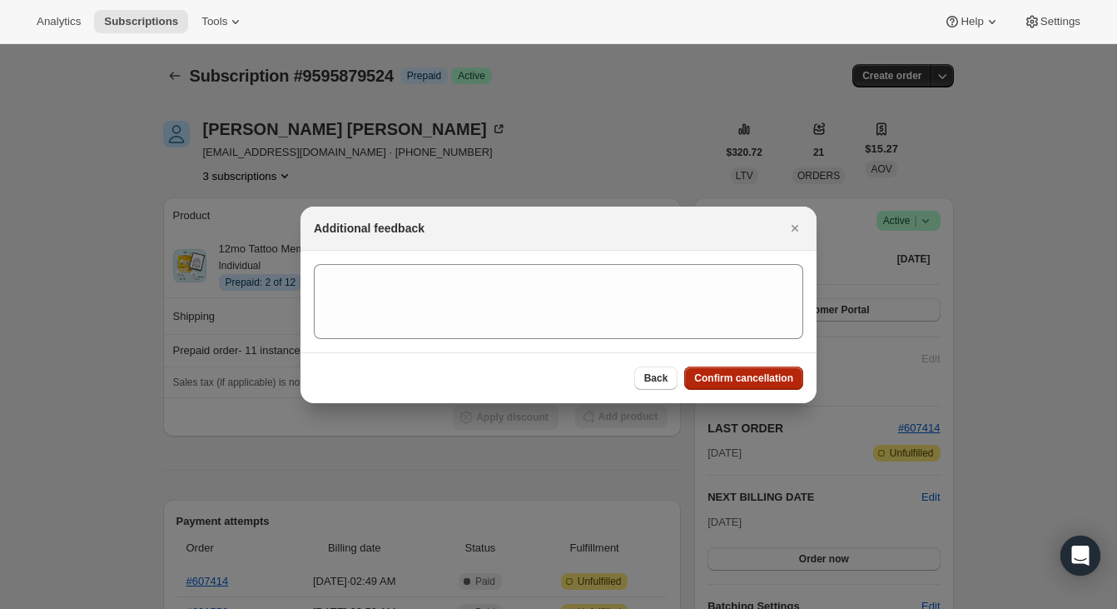
click at [769, 369] on button "Confirm cancellation" at bounding box center [743, 377] width 119 height 23
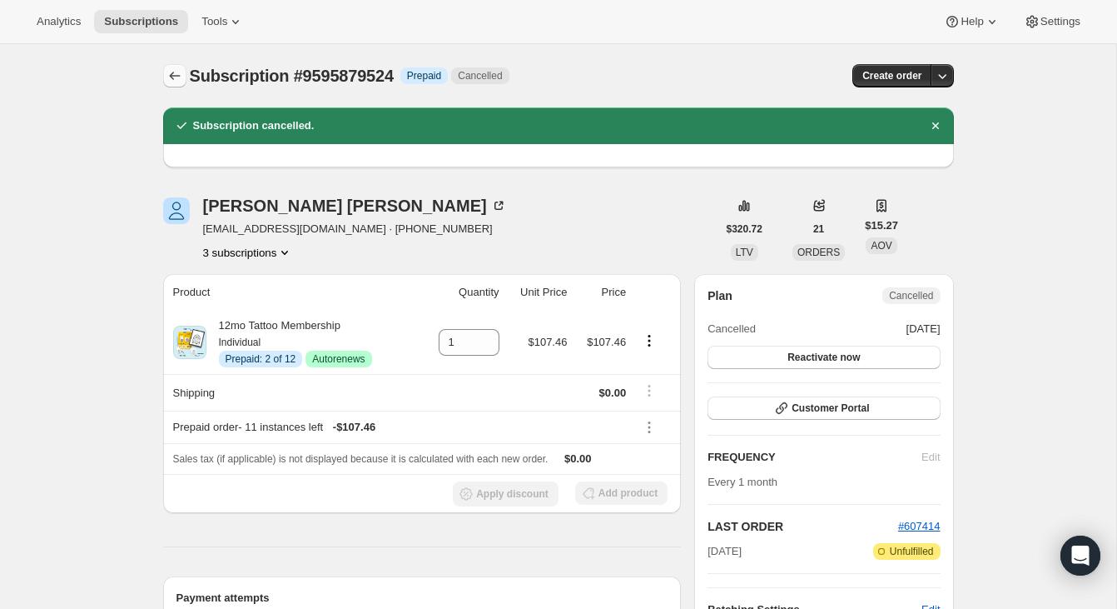
click at [180, 77] on icon "Subscriptions" at bounding box center [174, 75] width 17 height 17
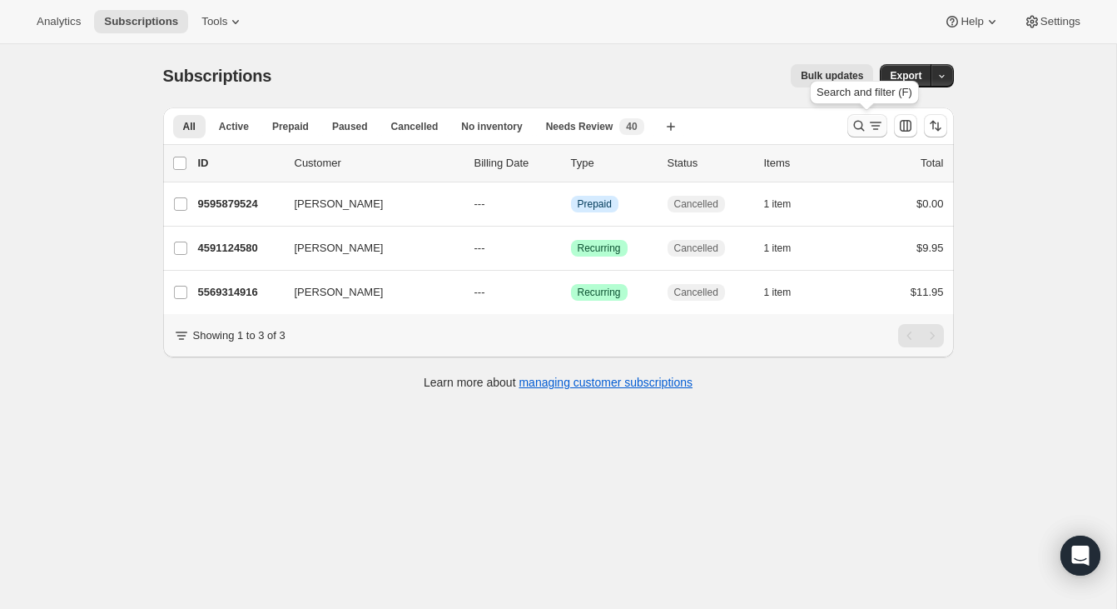
click at [861, 132] on icon "Search and filter results" at bounding box center [859, 125] width 17 height 17
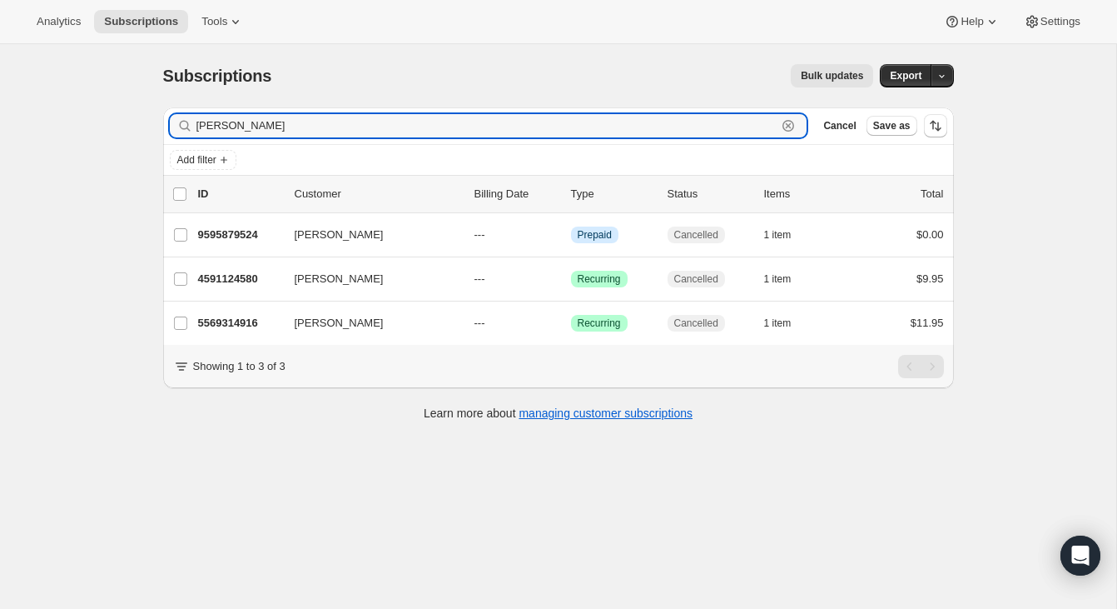
click at [795, 125] on icon "button" at bounding box center [788, 125] width 17 height 17
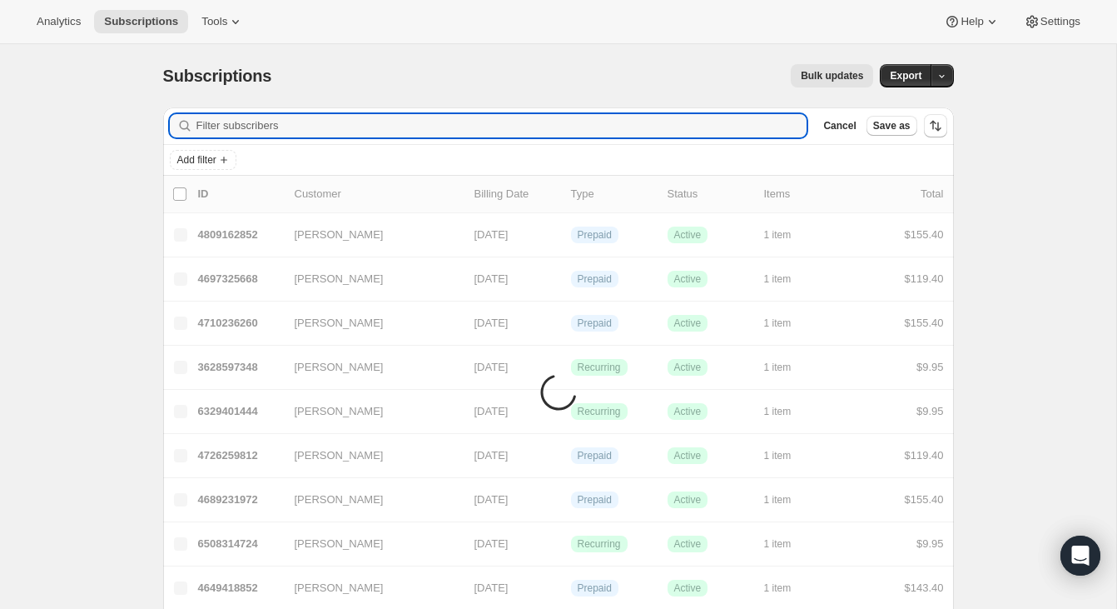
paste input "nancybfurr@gmail.com"
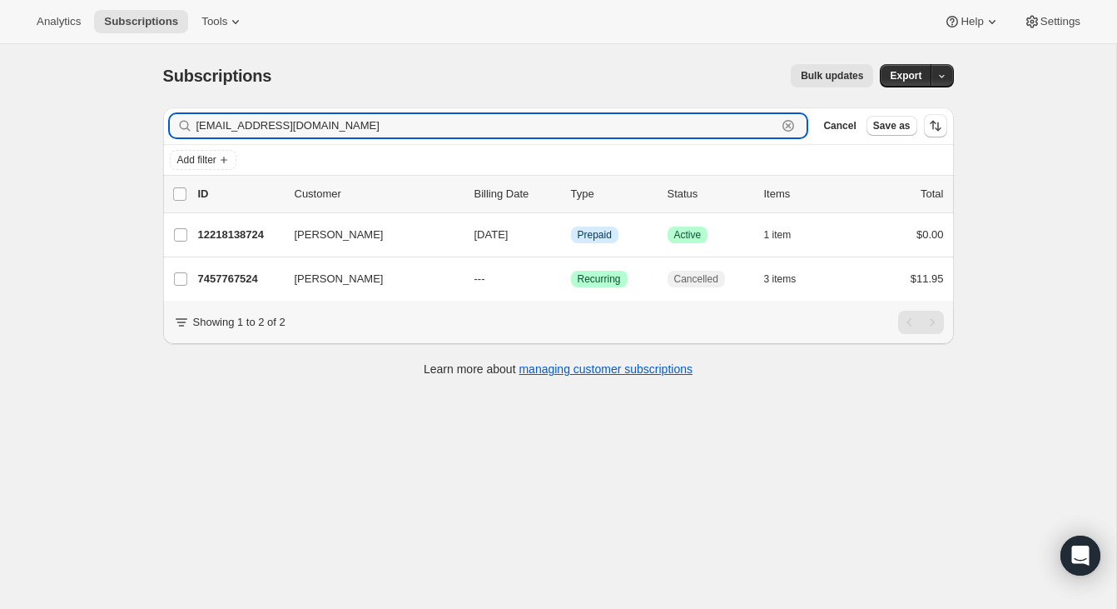
type input "nancybfurr@gmail.com"
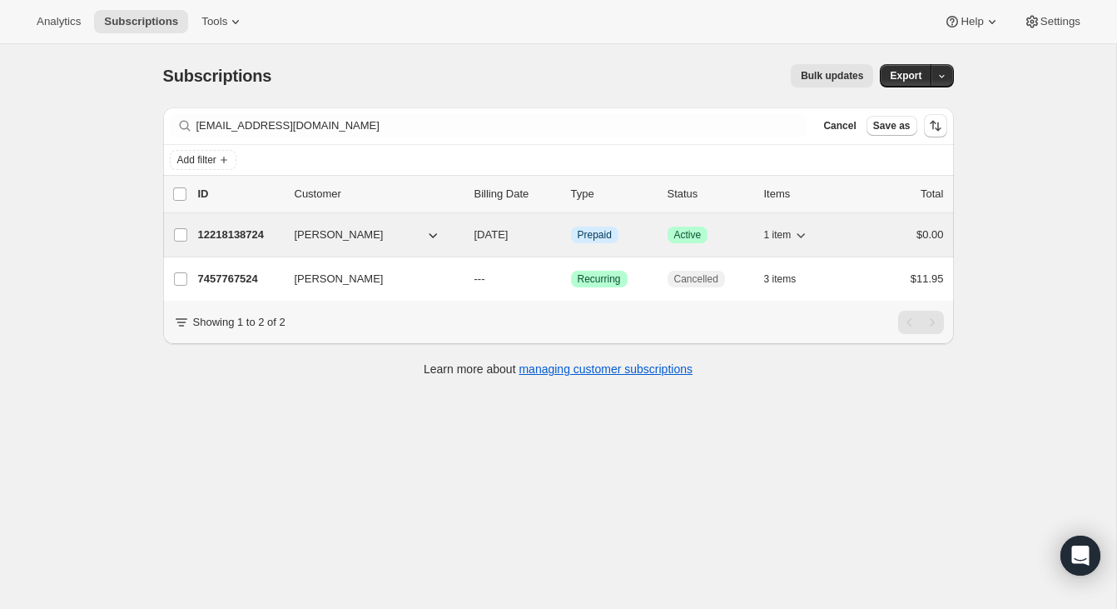
click at [867, 241] on div "$0.00" at bounding box center [902, 234] width 83 height 17
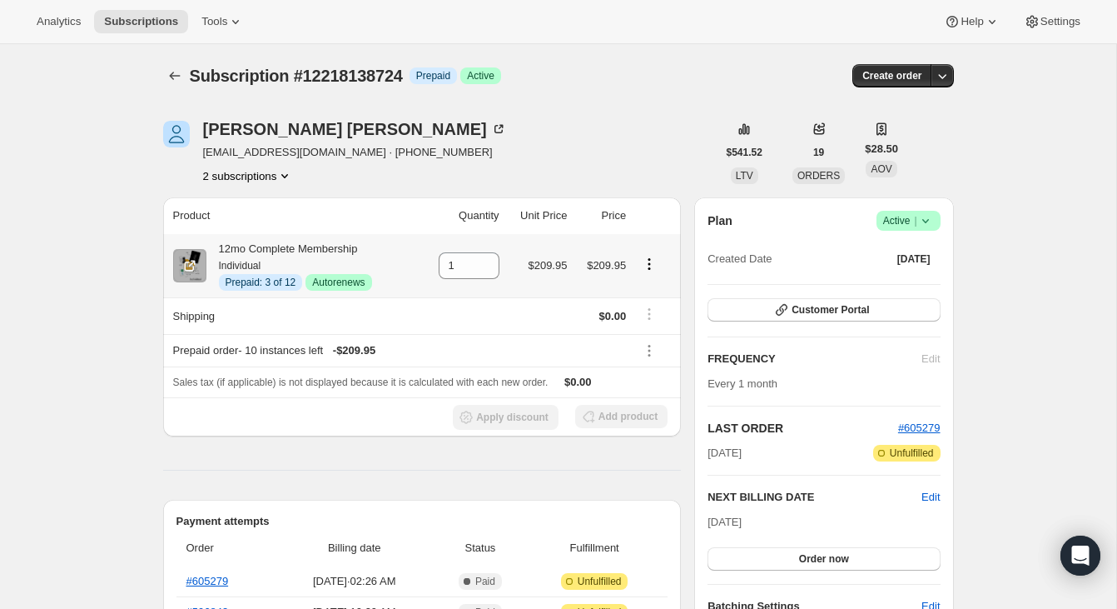
click at [650, 262] on icon "Product actions" at bounding box center [649, 264] width 17 height 17
click at [643, 330] on span "Extend prepaid" at bounding box center [640, 324] width 72 height 12
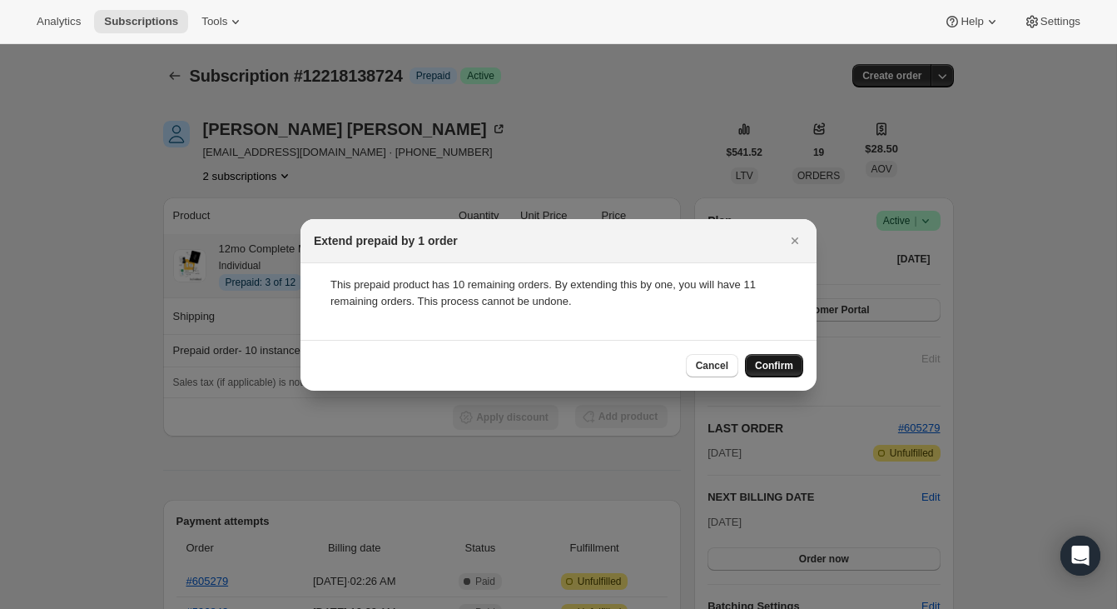
click at [756, 358] on button "Confirm" at bounding box center [774, 365] width 58 height 23
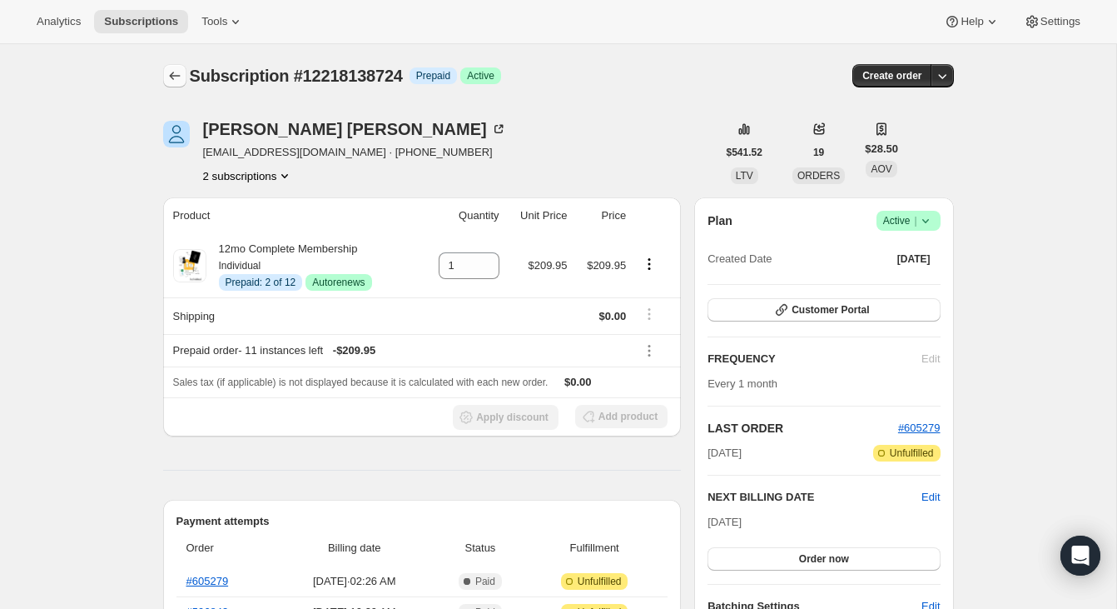
click at [175, 82] on icon "Subscriptions" at bounding box center [174, 75] width 17 height 17
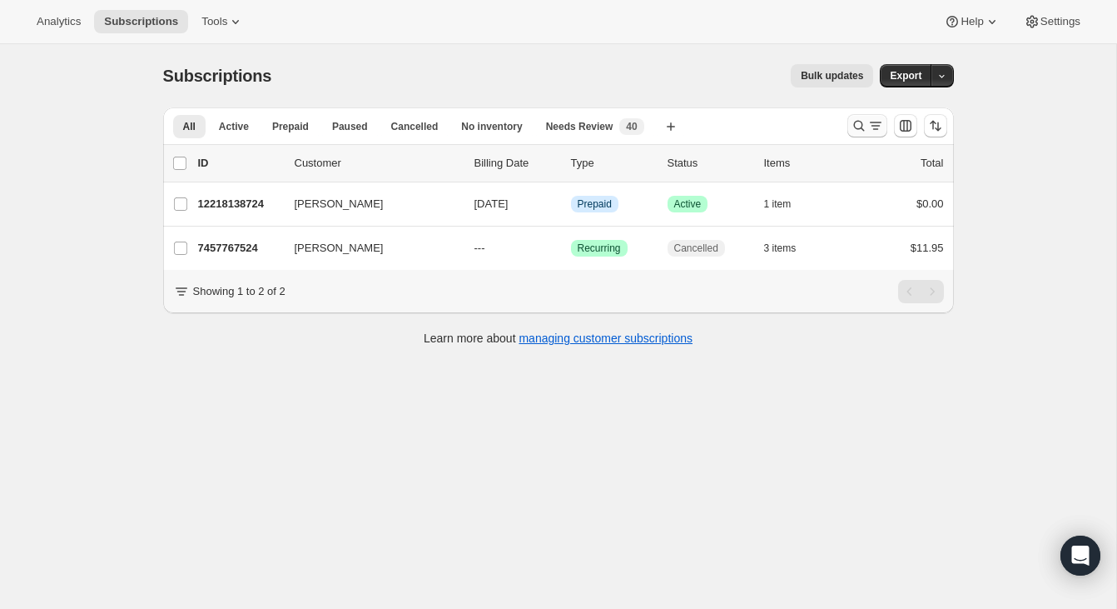
click at [851, 132] on icon "Search and filter results" at bounding box center [859, 125] width 17 height 17
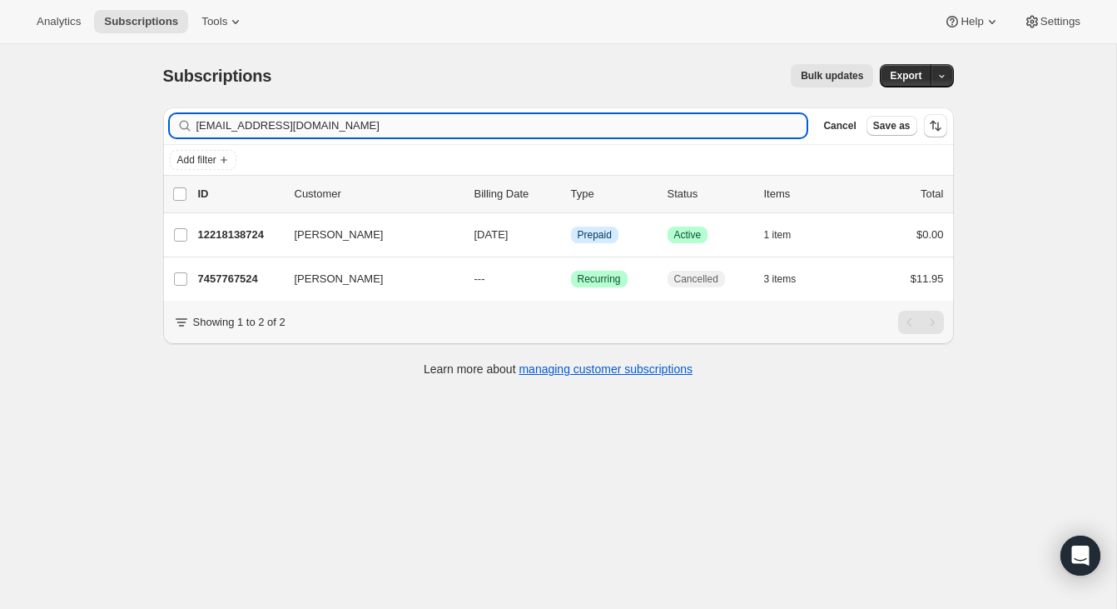
click at [722, 122] on input "nancybfurr@gmail.com" at bounding box center [501, 125] width 611 height 23
click at [721, 122] on input "nancybfurr@gmail.com" at bounding box center [501, 125] width 611 height 23
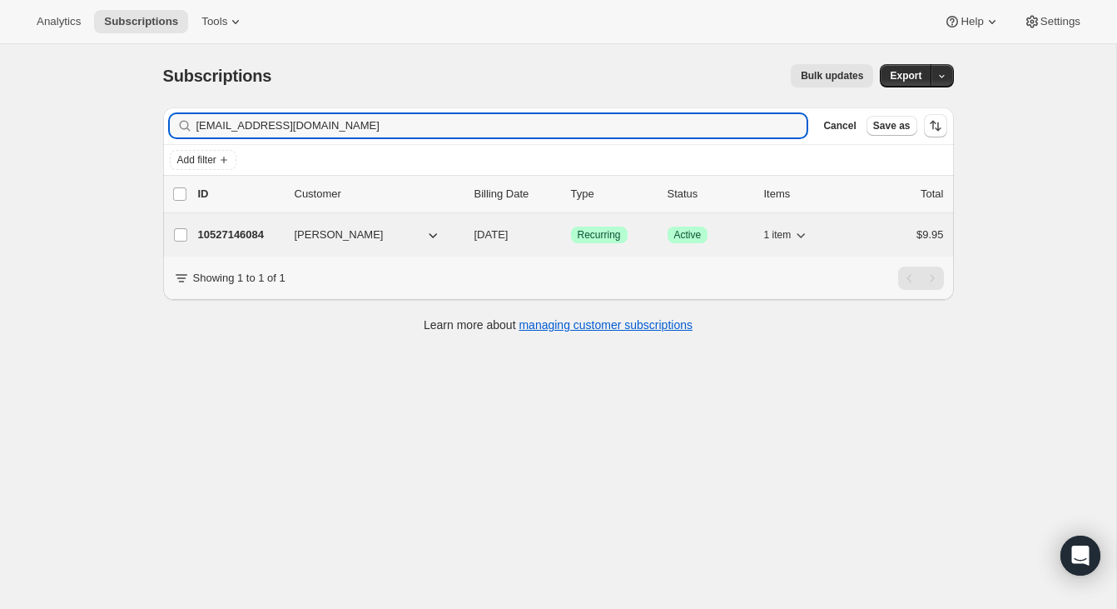
type input "lifeisgood38321@gmail.com"
click at [882, 228] on div "$9.95" at bounding box center [902, 234] width 83 height 17
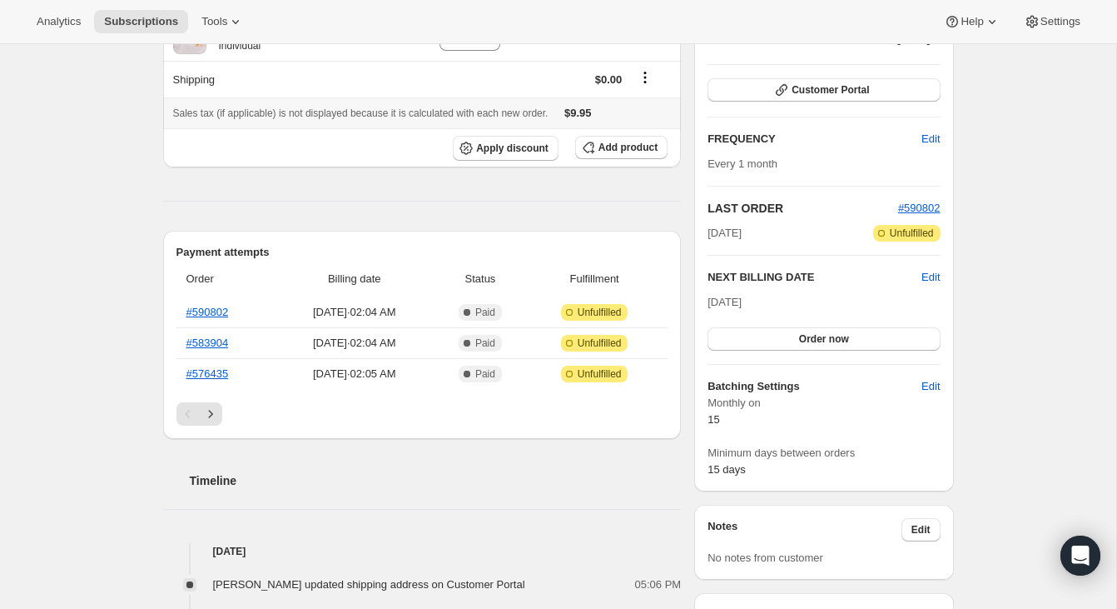
scroll to position [233, 0]
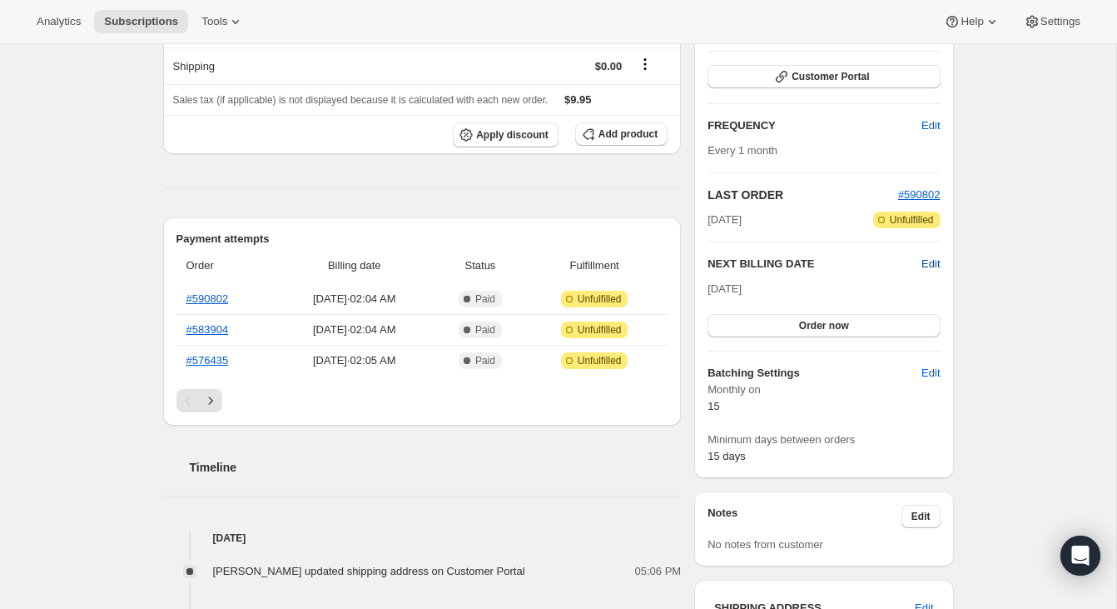
click at [937, 261] on span "Edit" at bounding box center [931, 264] width 18 height 17
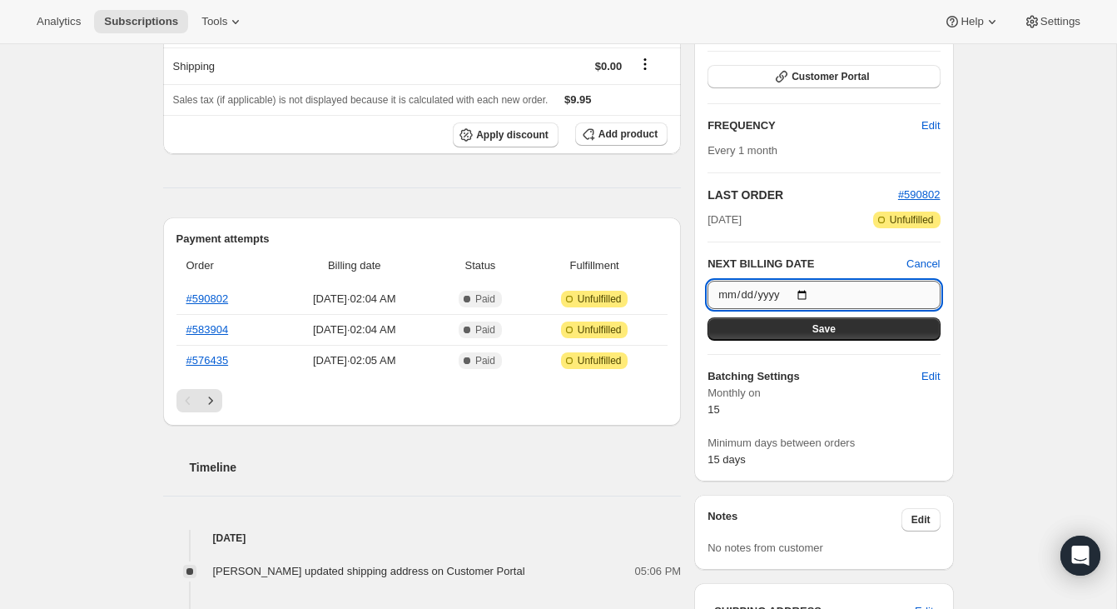
click at [813, 291] on input "2025-09-15" at bounding box center [824, 295] width 232 height 28
click at [1006, 308] on div "Subscription #10527146084. This page is ready Subscription #10527146084 Success…" at bounding box center [558, 504] width 1116 height 1386
click at [927, 264] on span "Cancel" at bounding box center [923, 264] width 33 height 17
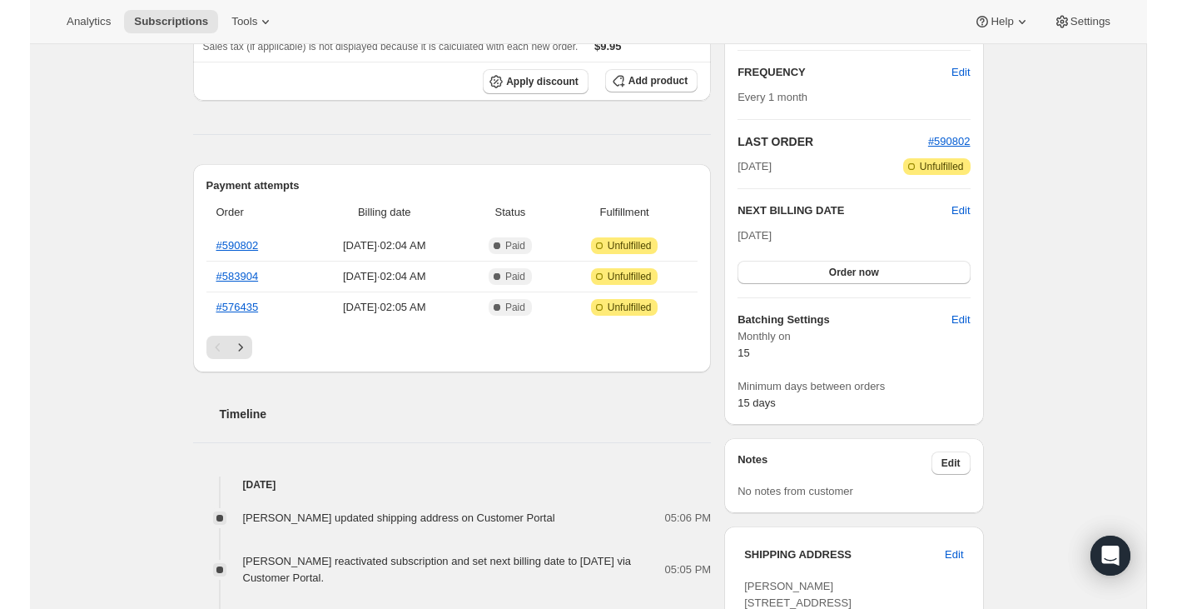
scroll to position [289, 0]
